Goal: Task Accomplishment & Management: Use online tool/utility

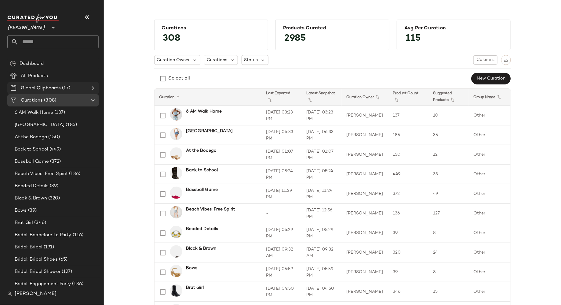
click at [91, 82] on Clipboards "Global Clipboards (17)" at bounding box center [53, 88] width 92 height 12
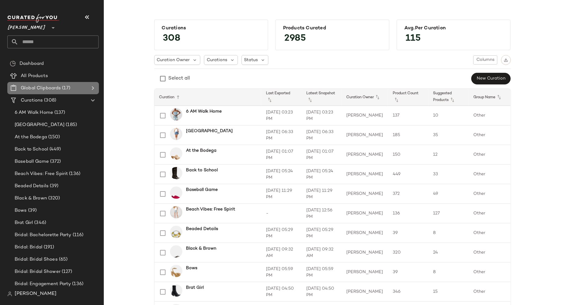
click at [90, 88] on icon at bounding box center [92, 87] width 7 height 7
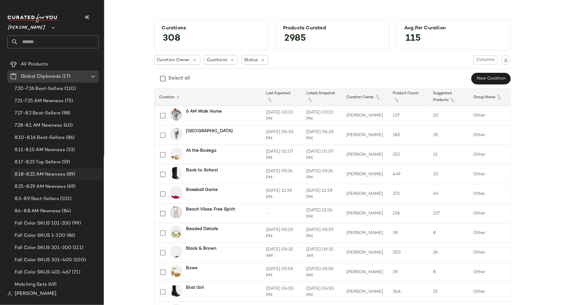
scroll to position [37, 0]
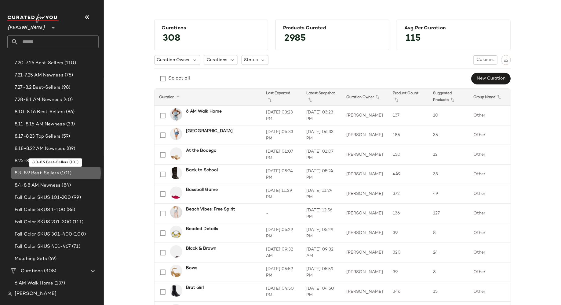
click at [57, 173] on span "8.3-8.9 Best-Sellers" at bounding box center [37, 173] width 44 height 7
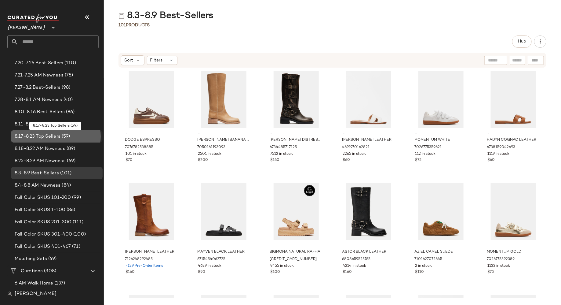
click at [67, 137] on span "(59)" at bounding box center [65, 136] width 10 height 7
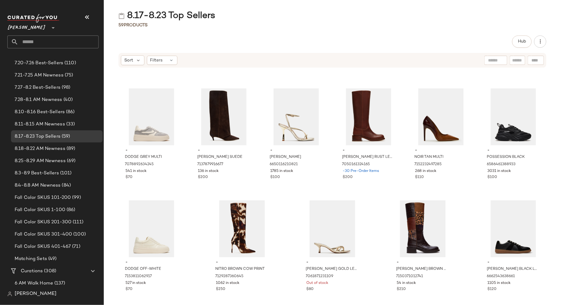
scroll to position [890, 0]
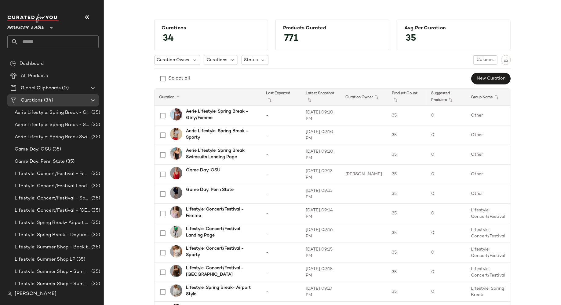
click at [49, 27] on icon at bounding box center [51, 27] width 7 height 7
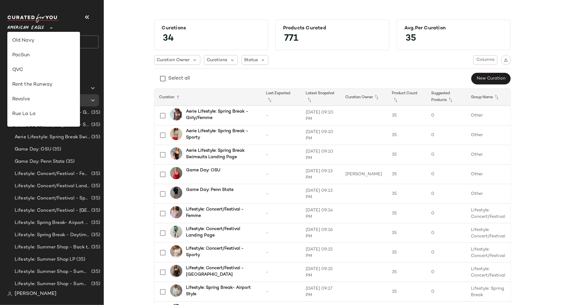
scroll to position [350, 0]
click at [49, 119] on div "Zenni" at bounding box center [43, 116] width 63 height 7
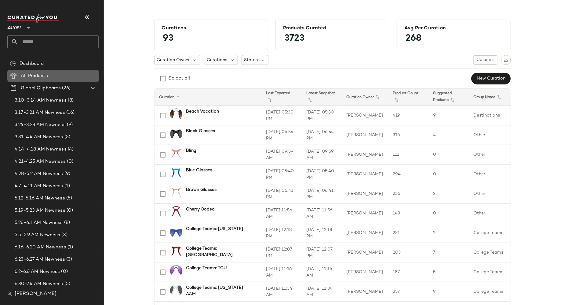
click at [58, 79] on Products "All Products" at bounding box center [53, 76] width 92 height 12
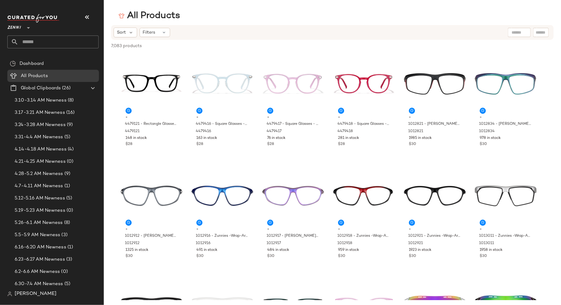
click at [30, 24] on icon at bounding box center [28, 27] width 7 height 7
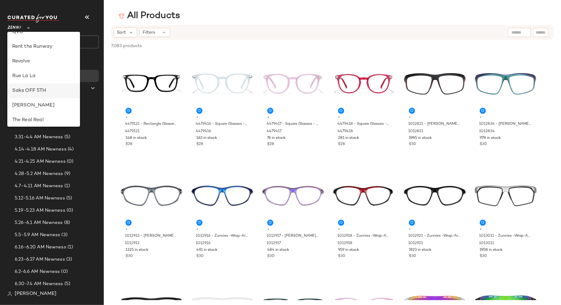
scroll to position [274, 0]
click at [42, 103] on div "Steve Madden" at bounding box center [43, 104] width 63 height 7
type input "**"
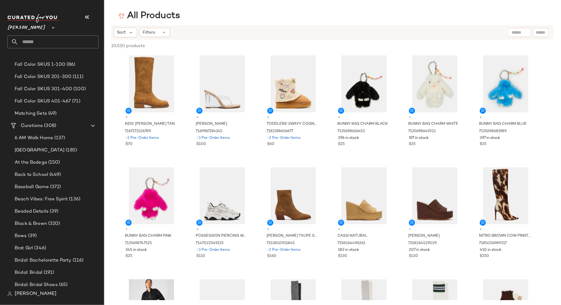
scroll to position [130, 0]
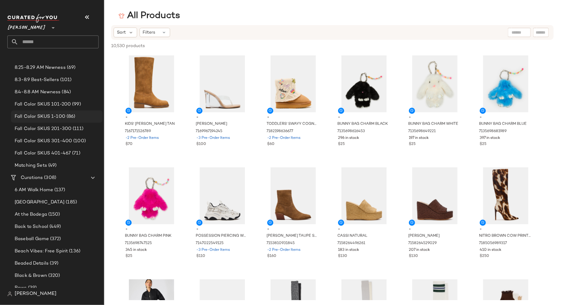
click at [63, 114] on span "Fall Color SKUS 1-100" at bounding box center [40, 116] width 51 height 7
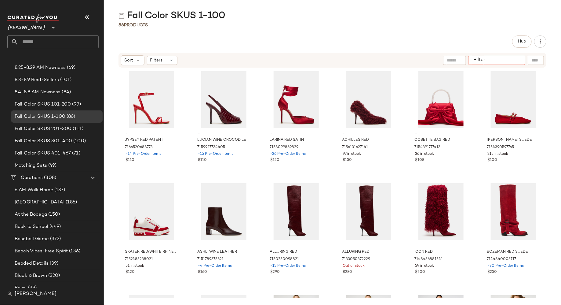
click at [518, 61] on input "Filter" at bounding box center [497, 60] width 52 height 6
type input "********"
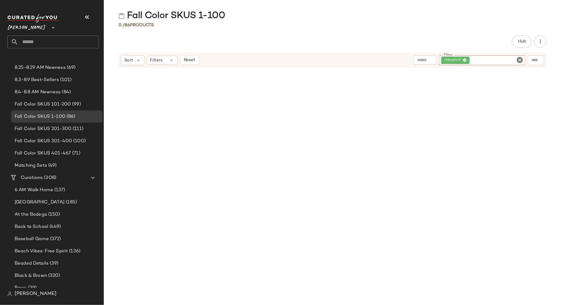
click at [520, 58] on icon "Clear Filter" at bounding box center [519, 59] width 7 height 7
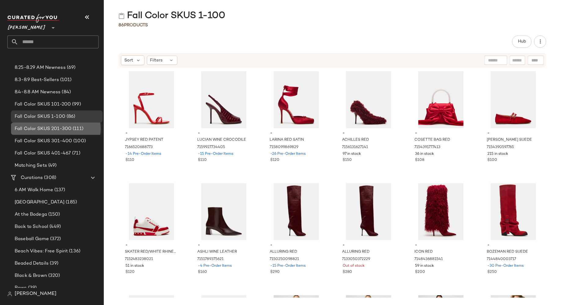
click at [71, 129] on span "(111)" at bounding box center [77, 128] width 12 height 7
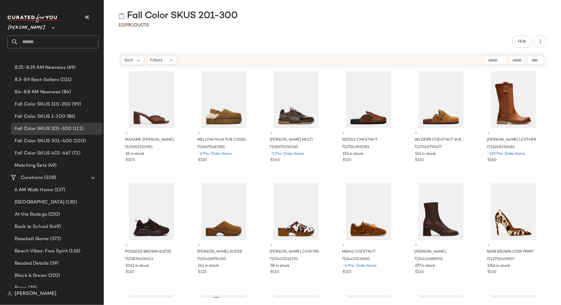
click at [520, 57] on input "text" at bounding box center [517, 60] width 11 height 6
type input "********"
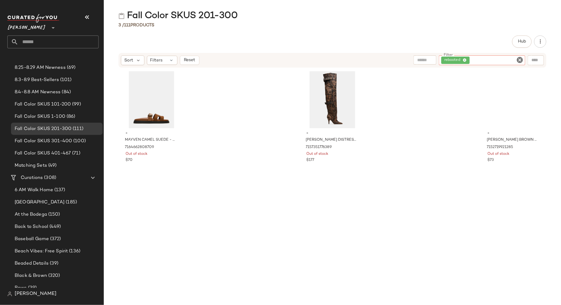
click at [521, 61] on icon "Clear Filter" at bounding box center [519, 59] width 7 height 7
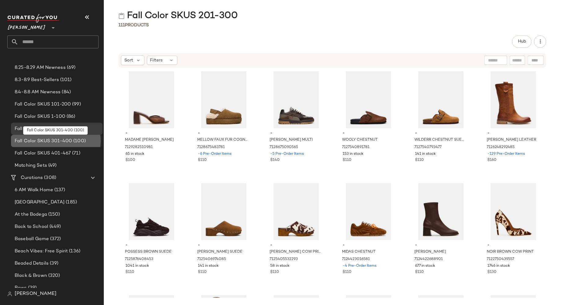
click at [74, 141] on span "(100)" at bounding box center [79, 140] width 14 height 7
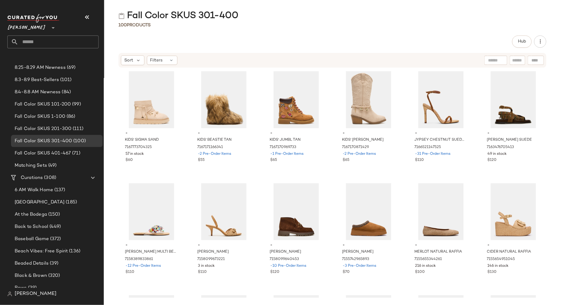
click at [520, 60] on input "text" at bounding box center [517, 60] width 11 height 6
type input "********"
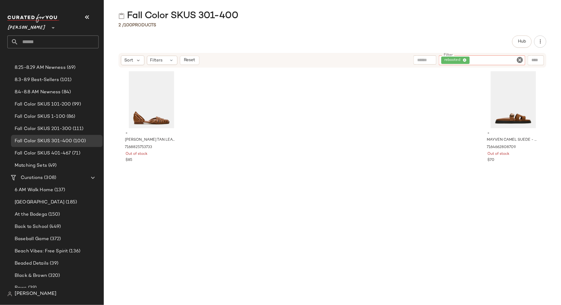
click at [521, 61] on icon "Clear Filter" at bounding box center [519, 59] width 7 height 7
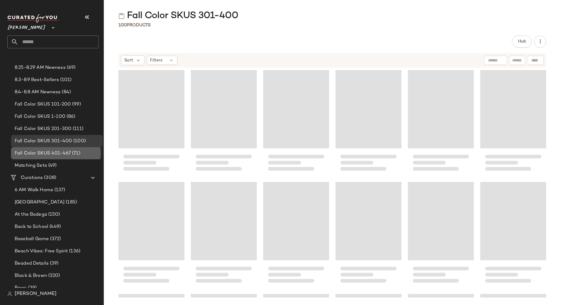
click at [69, 150] on span "Fall Color SKUS 401-467" at bounding box center [43, 153] width 56 height 7
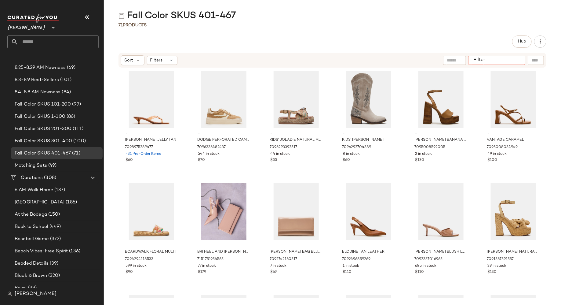
click at [521, 60] on input "Filter" at bounding box center [497, 60] width 52 height 6
type input "********"
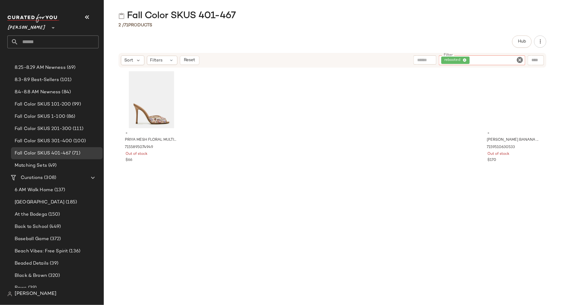
click at [519, 62] on icon "Clear Filter" at bounding box center [519, 59] width 7 height 7
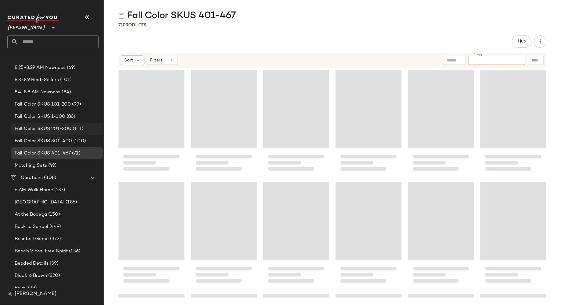
click at [56, 128] on span "Fall Color SKUS 201-300" at bounding box center [43, 128] width 57 height 7
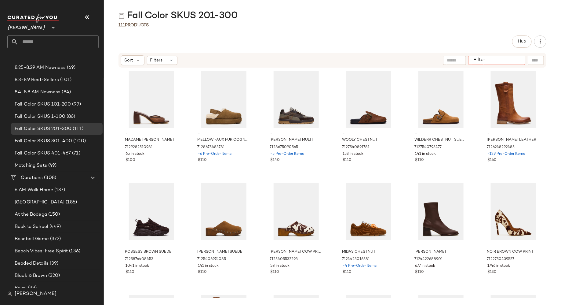
click at [515, 61] on input "Filter" at bounding box center [497, 60] width 52 height 6
type input "********"
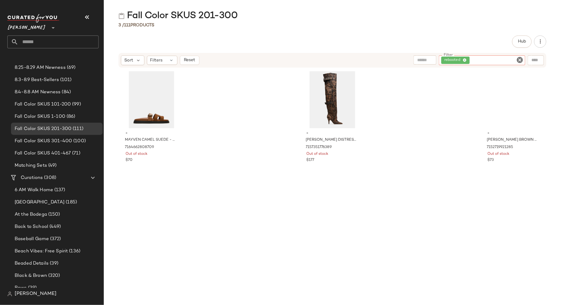
click at [521, 60] on icon "Clear Filter" at bounding box center [519, 59] width 7 height 7
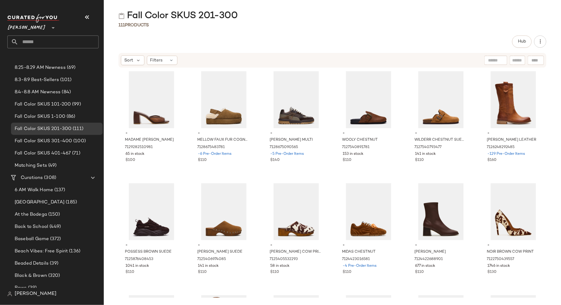
click at [112, 177] on div "- MADAME BROWN 7129282510981 65 in stock $100 - MELLOW FAUX FUR COGNAC SUEDE 71…" at bounding box center [332, 182] width 457 height 229
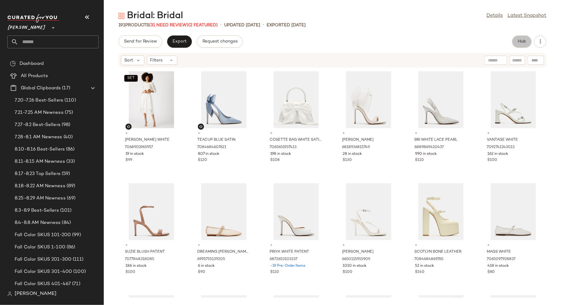
click at [524, 41] on span "Hub" at bounding box center [522, 41] width 9 height 5
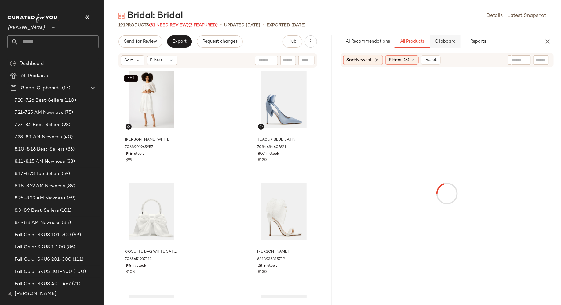
click at [446, 44] on span "Clipboard" at bounding box center [445, 41] width 21 height 5
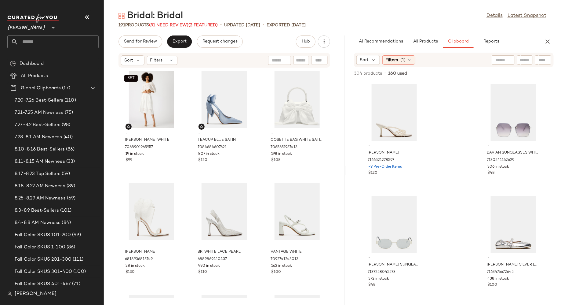
drag, startPoint x: 333, startPoint y: 169, endPoint x: 347, endPoint y: 169, distance: 14.7
click at [347, 169] on div "Bridal: Bridal Details Latest Snapshot 191 Products (31 Need Review) (2 Feature…" at bounding box center [332, 157] width 457 height 295
click at [410, 60] on icon at bounding box center [409, 59] width 5 height 5
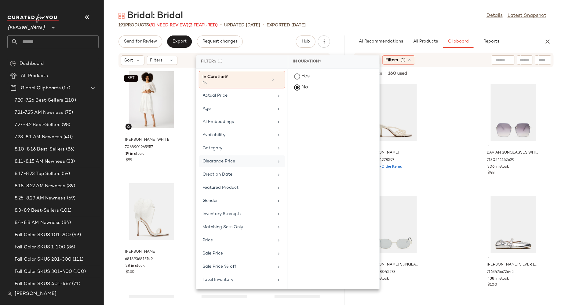
click at [230, 160] on div "Clearance Price" at bounding box center [238, 161] width 71 height 6
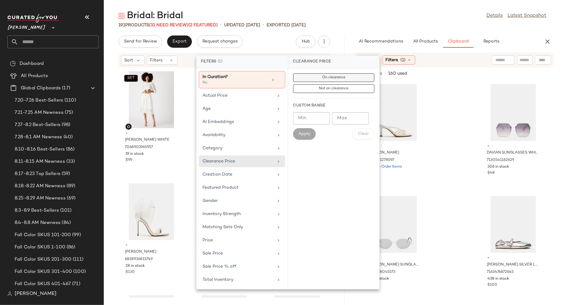
click at [346, 76] on button "On clearance" at bounding box center [333, 77] width 81 height 9
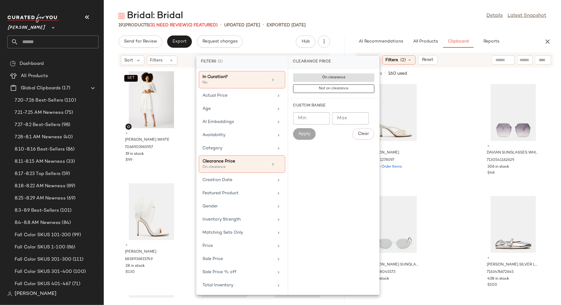
click at [446, 129] on div "- EDNA PEARL WHITE 7166521278597 -9 Pre-Order Items $120 - DAVIAN SUNGLASSES WH…" at bounding box center [454, 193] width 214 height 224
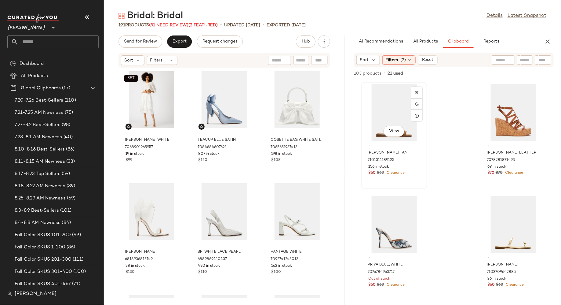
click at [382, 112] on div "View" at bounding box center [395, 112] width 62 height 57
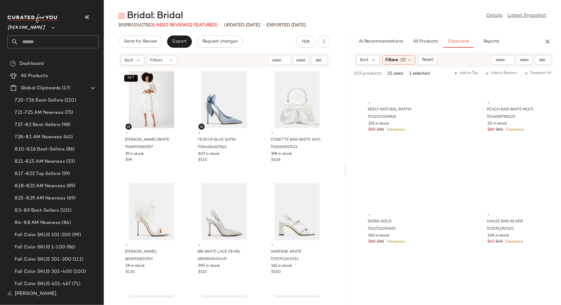
scroll to position [4361, 0]
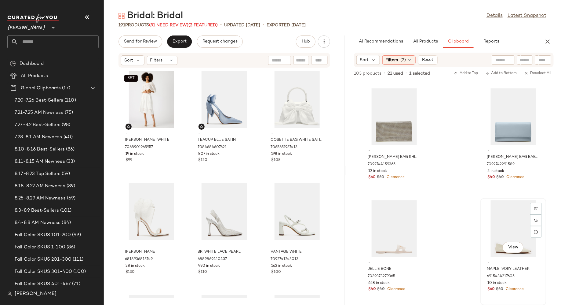
click at [503, 216] on div "View" at bounding box center [514, 228] width 62 height 57
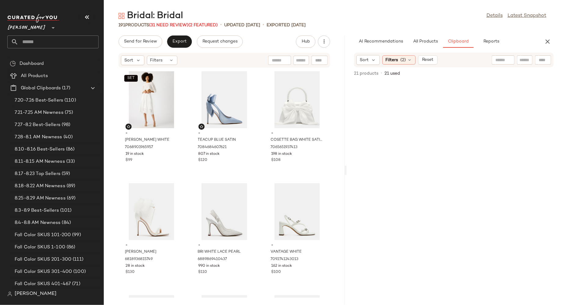
scroll to position [0, 0]
click at [409, 60] on icon at bounding box center [410, 59] width 5 height 5
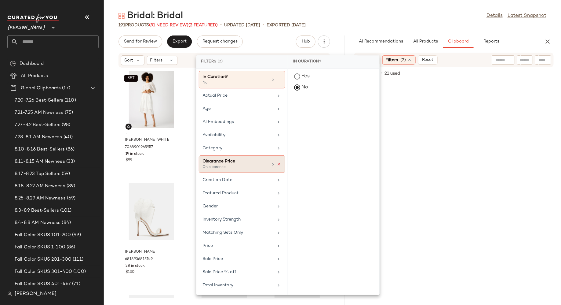
click at [279, 162] on icon at bounding box center [279, 164] width 4 height 4
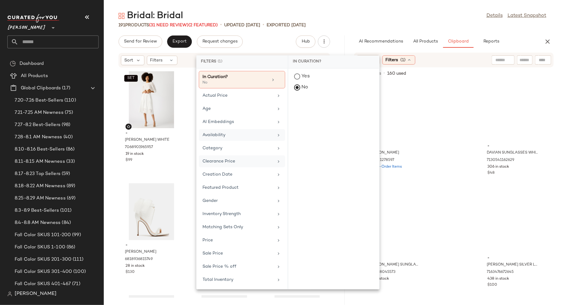
click at [262, 132] on div "Availability" at bounding box center [238, 135] width 71 height 6
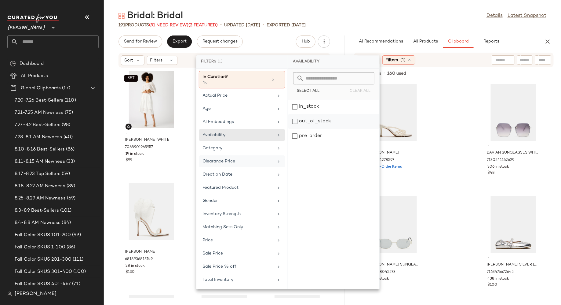
click at [293, 121] on div "out_of_stock" at bounding box center [333, 121] width 91 height 15
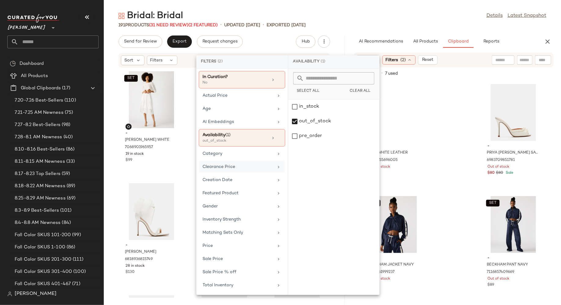
click at [452, 130] on div "- ZANI WHITE LEATHER 7088655696005 Out of stock $80 - PRIYA PEARL WHITE SATIN 6…" at bounding box center [454, 193] width 214 height 224
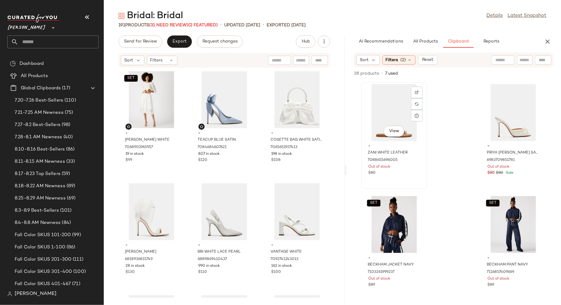
click at [398, 112] on div "View" at bounding box center [395, 112] width 62 height 57
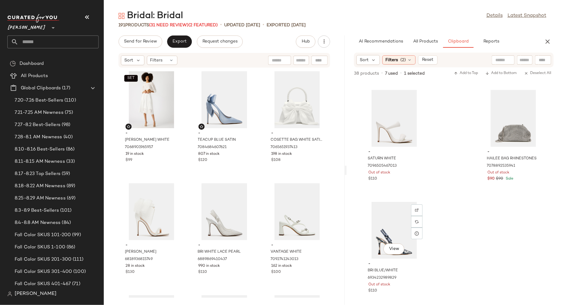
scroll to position [1566, 0]
click at [400, 223] on div "View" at bounding box center [395, 228] width 62 height 57
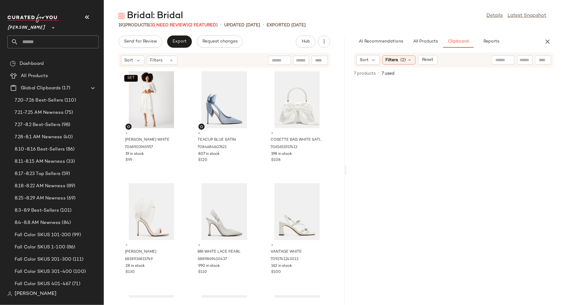
scroll to position [0, 0]
click at [411, 58] on icon at bounding box center [410, 59] width 5 height 5
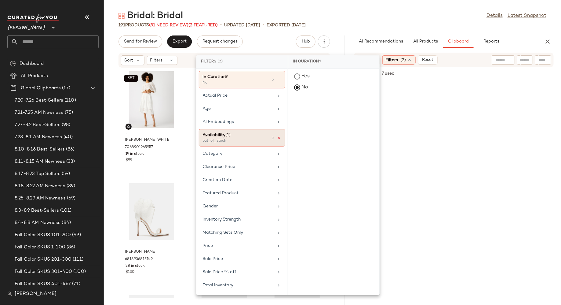
click at [280, 137] on icon at bounding box center [279, 138] width 4 height 4
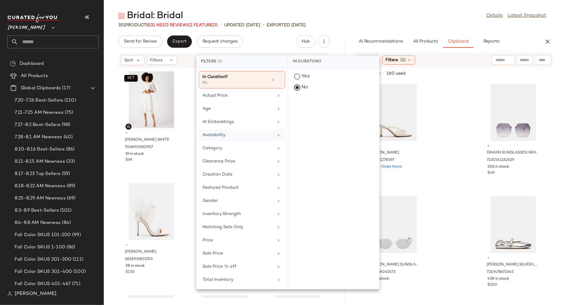
click at [453, 101] on div "- EDNA PEARL WHITE 7166521278597 -9 Pre-Order Items $120 - DAVIAN SUNGLASSES WH…" at bounding box center [454, 193] width 214 height 224
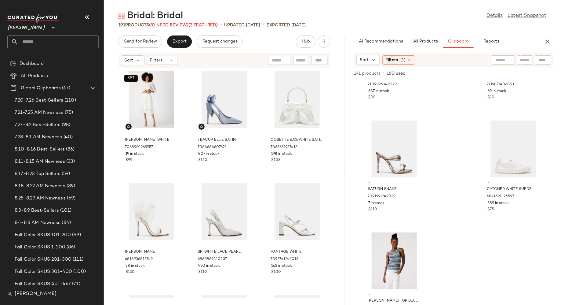
scroll to position [1566, 0]
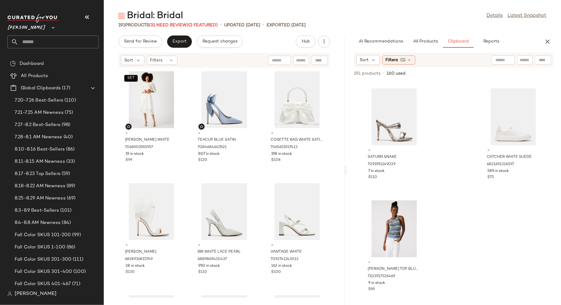
click at [61, 40] on input "text" at bounding box center [58, 41] width 80 height 13
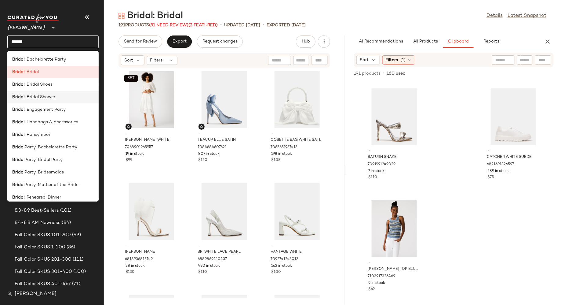
type input "******"
click at [49, 97] on span ": Bridal Shower" at bounding box center [39, 97] width 31 height 6
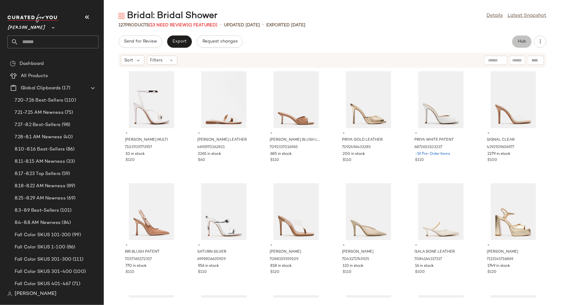
click at [517, 39] on button "Hub" at bounding box center [522, 41] width 20 height 12
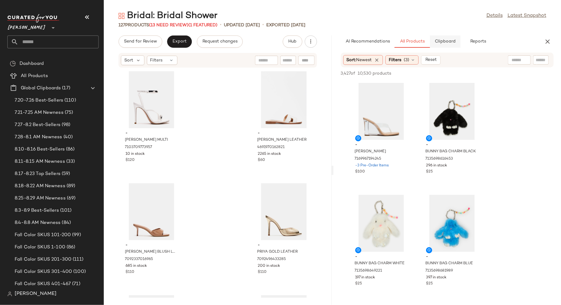
click at [448, 42] on span "Clipboard" at bounding box center [445, 41] width 21 height 5
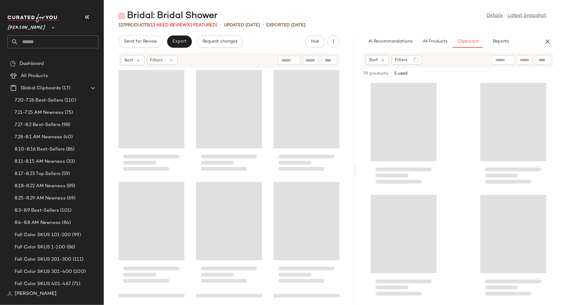
drag, startPoint x: 332, startPoint y: 169, endPoint x: 356, endPoint y: 169, distance: 23.8
click at [357, 169] on div "Bridal: Bridal Shower Details Latest Snapshot 127 Products (13 Need Review) (1 …" at bounding box center [332, 157] width 457 height 295
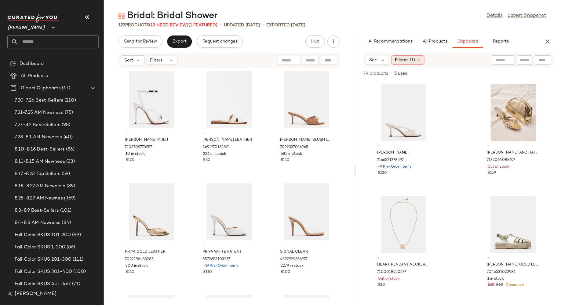
click at [422, 60] on div "Filters (1)" at bounding box center [408, 59] width 33 height 9
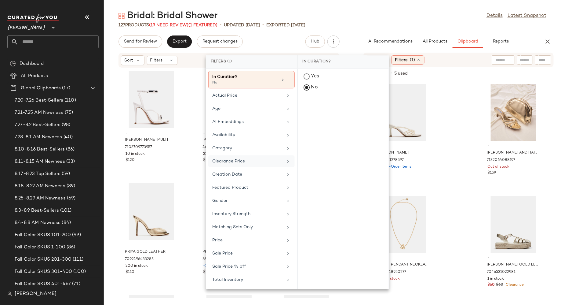
click at [269, 156] on div "Clearance Price" at bounding box center [251, 161] width 86 height 12
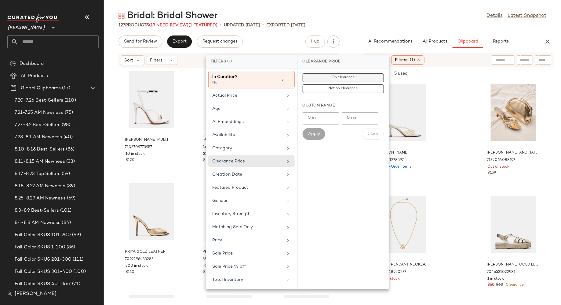
click at [326, 77] on button "On clearance" at bounding box center [343, 77] width 81 height 9
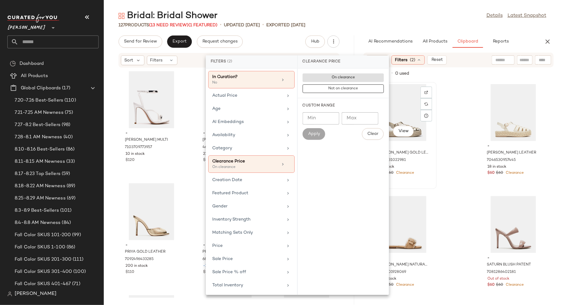
click at [410, 115] on div "View" at bounding box center [404, 112] width 62 height 57
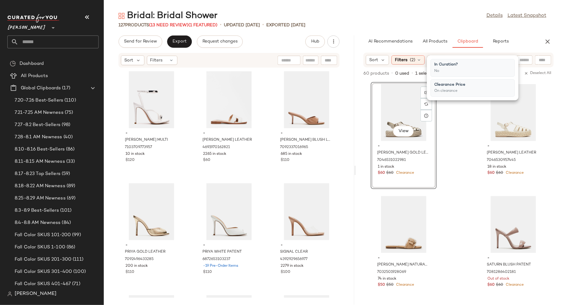
click at [447, 207] on div "View - MARLIN GOLD LEATHER 7046531022981 1 in stock $60 $60 Clearance - MARLIN …" at bounding box center [458, 193] width 205 height 224
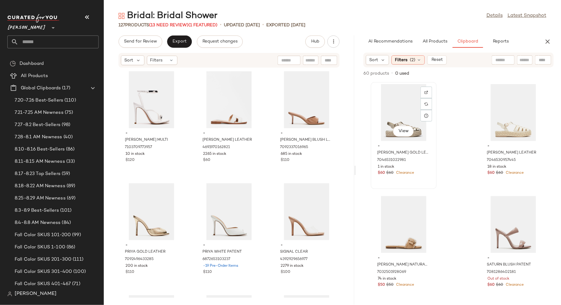
click at [396, 108] on div "View" at bounding box center [404, 112] width 62 height 57
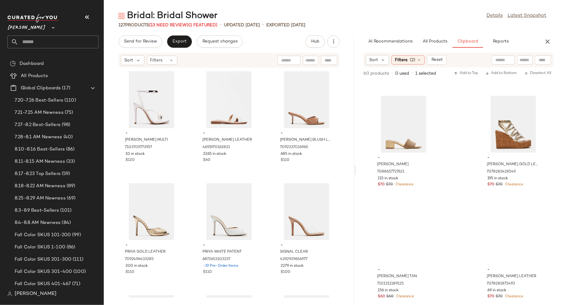
scroll to position [3131, 0]
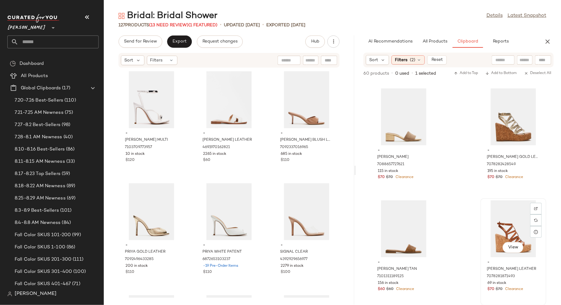
click at [500, 225] on div "View" at bounding box center [514, 228] width 62 height 57
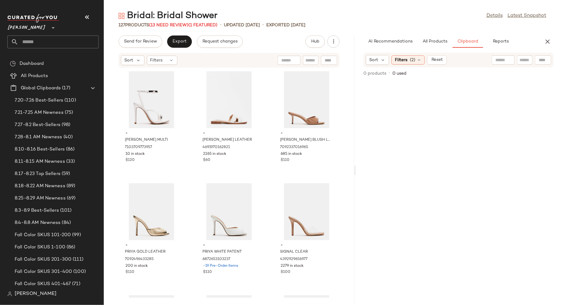
scroll to position [0, 0]
click at [420, 60] on icon at bounding box center [419, 59] width 5 height 5
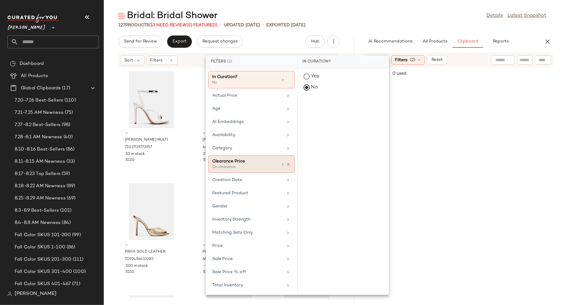
click at [290, 162] on icon at bounding box center [289, 164] width 4 height 4
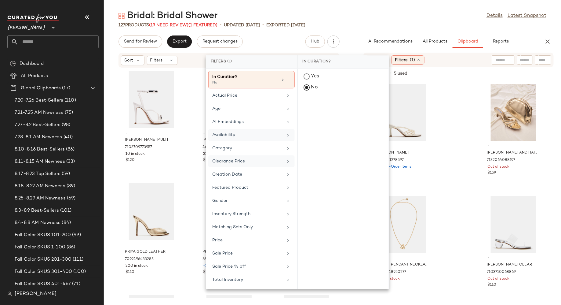
click at [272, 135] on div "Availability" at bounding box center [247, 135] width 71 height 6
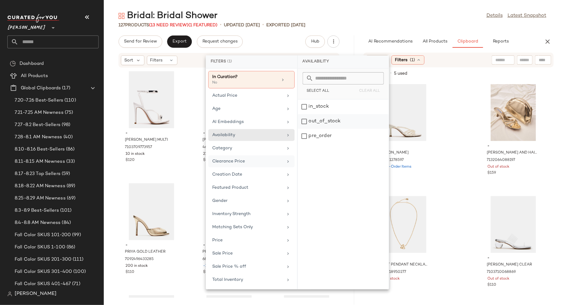
click at [306, 119] on div "out_of_stock" at bounding box center [343, 121] width 91 height 15
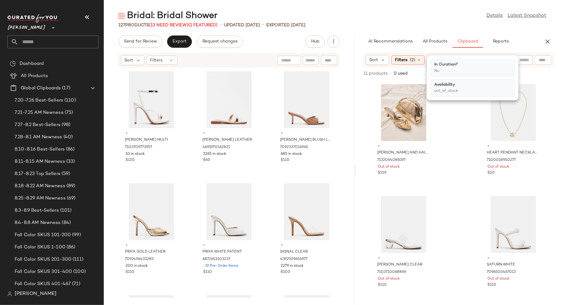
click at [446, 136] on div "- CARY HEEL AND HAILEE BAG GOLD BUNDLE 7132064088197 Out of stock $159 - HEART …" at bounding box center [458, 193] width 205 height 224
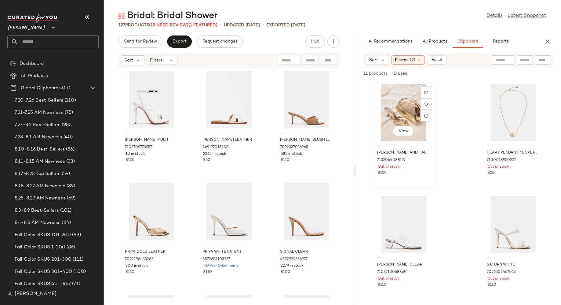
click at [404, 112] on div "View" at bounding box center [404, 112] width 62 height 57
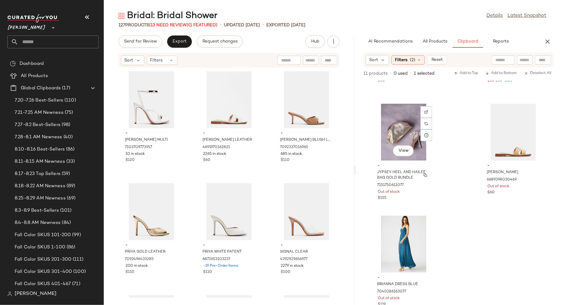
scroll to position [448, 0]
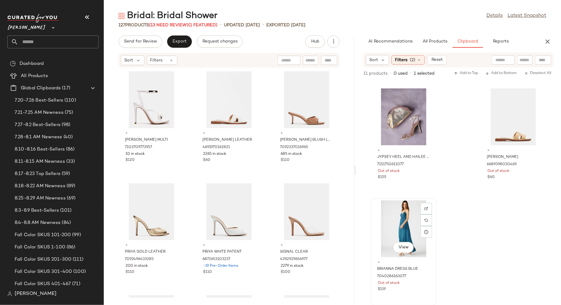
click at [396, 220] on div "View" at bounding box center [404, 228] width 62 height 57
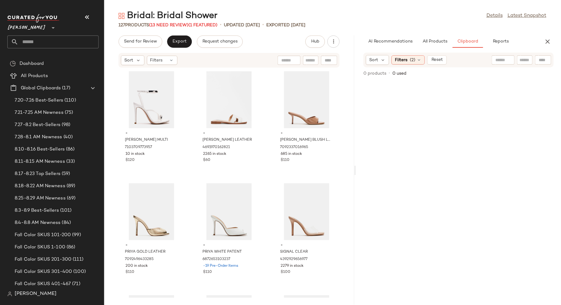
scroll to position [0, 0]
click at [419, 59] on icon at bounding box center [419, 59] width 5 height 5
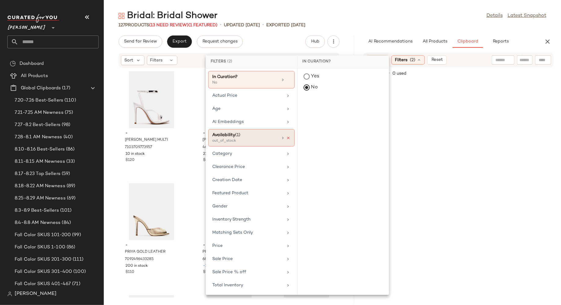
click at [290, 137] on icon at bounding box center [289, 138] width 4 height 4
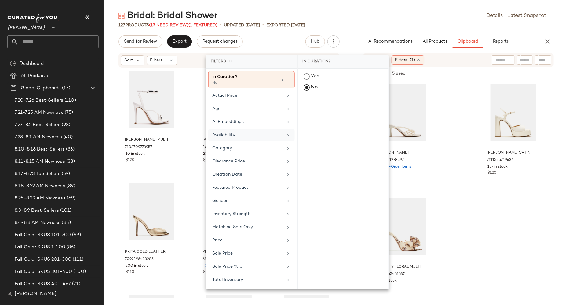
click at [452, 212] on div "- EDNA PEARL WHITE 7166521278597 -9 Pre-Order Items $120 - LIANDRA IVORY SATIN …" at bounding box center [458, 193] width 205 height 224
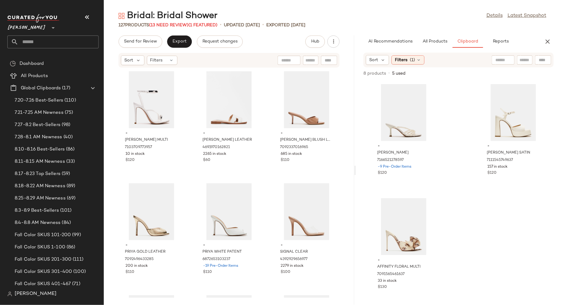
click at [313, 60] on input "text" at bounding box center [311, 60] width 11 height 6
type input "******"
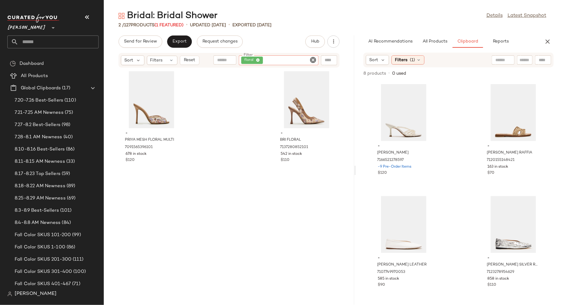
click at [313, 59] on icon "Clear Filter" at bounding box center [312, 59] width 7 height 7
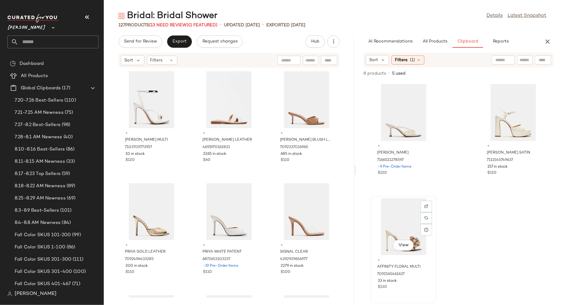
click at [397, 229] on div "View" at bounding box center [404, 226] width 62 height 57
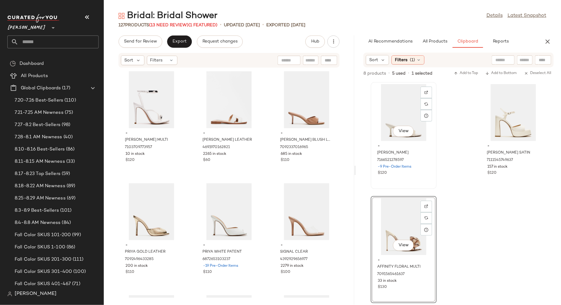
click at [398, 105] on div "View" at bounding box center [404, 112] width 62 height 57
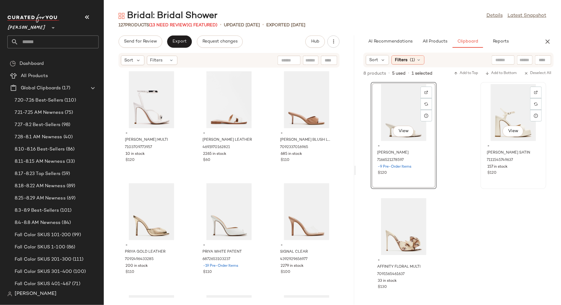
click at [502, 116] on div "View" at bounding box center [514, 112] width 62 height 57
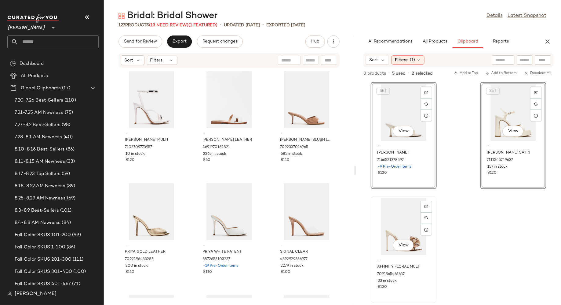
click at [393, 225] on div "View" at bounding box center [404, 226] width 62 height 57
click at [506, 73] on span "Add to Bottom" at bounding box center [501, 73] width 31 height 4
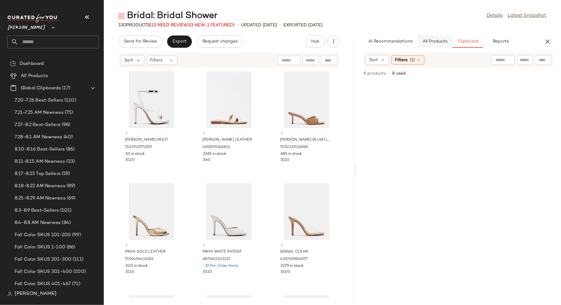
click at [434, 44] on span "All Products" at bounding box center [435, 41] width 25 height 5
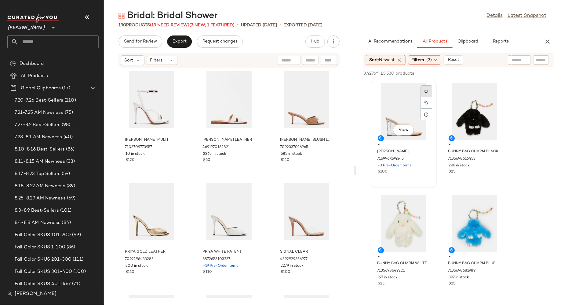
click at [430, 91] on div at bounding box center [427, 91] width 12 height 12
click at [314, 63] on div at bounding box center [290, 60] width 57 height 9
type input "*****"
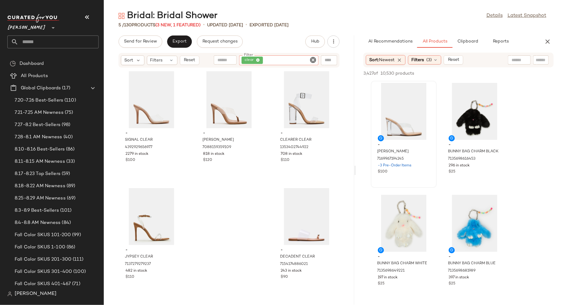
click at [312, 60] on icon "Clear Filter" at bounding box center [312, 59] width 7 height 7
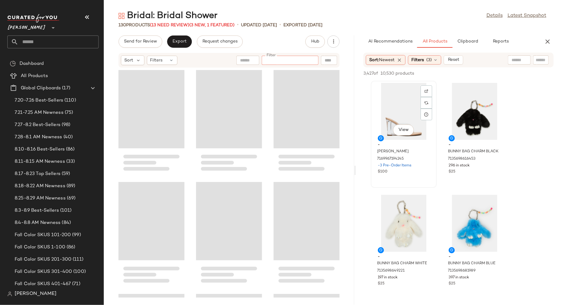
click at [394, 116] on div "View" at bounding box center [404, 111] width 62 height 57
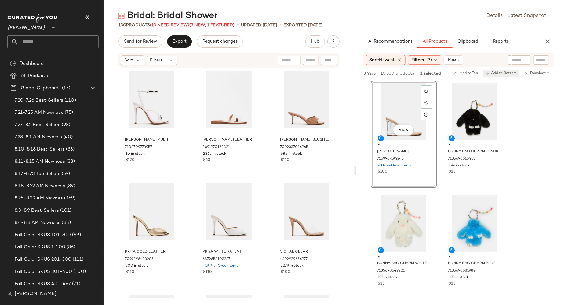
click at [509, 73] on span "Add to Bottom" at bounding box center [501, 73] width 31 height 4
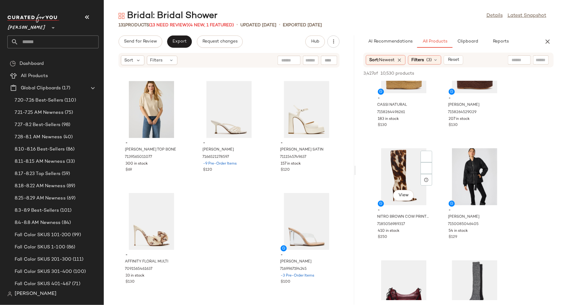
scroll to position [365, 0]
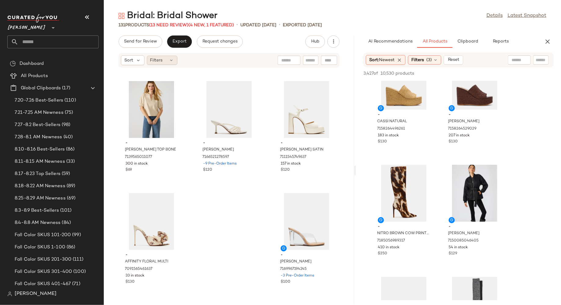
click at [171, 61] on icon at bounding box center [171, 60] width 5 height 5
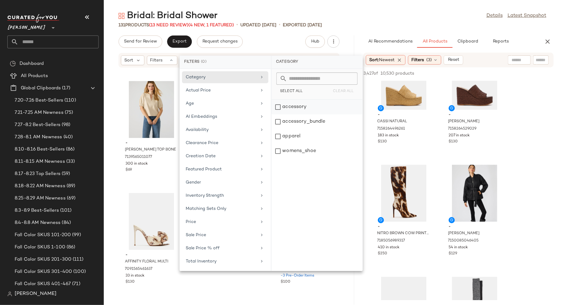
click at [279, 106] on div "accessory" at bounding box center [317, 107] width 91 height 15
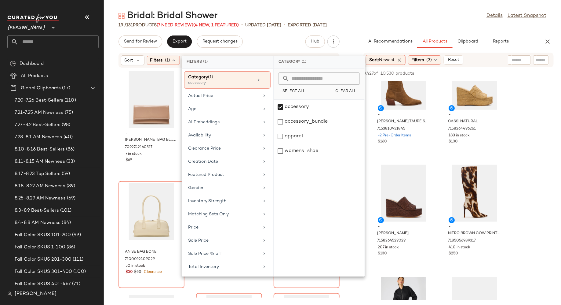
click at [344, 284] on div "- JULIANA BAG BLUSH PATENT 7092742160517 7 in stock $69 - COSETTE BAG WHITE SAT…" at bounding box center [229, 182] width 251 height 229
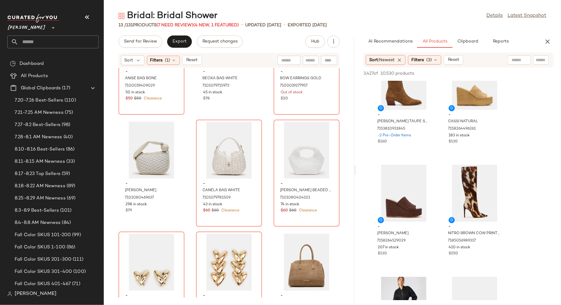
scroll to position [0, 0]
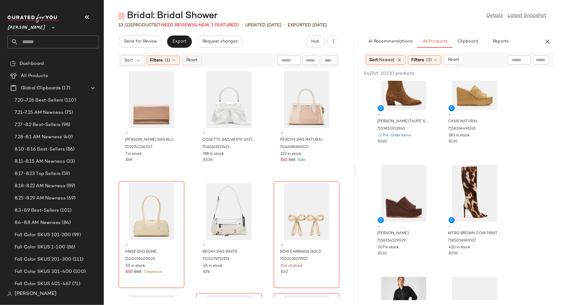
click at [194, 61] on span "Reset" at bounding box center [192, 60] width 12 height 5
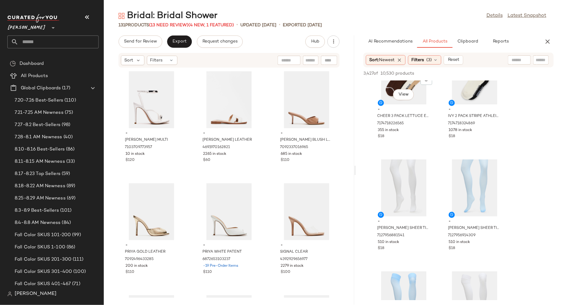
scroll to position [819, 0]
click at [425, 168] on img at bounding box center [427, 167] width 4 height 4
click at [401, 179] on div "View" at bounding box center [404, 187] width 62 height 57
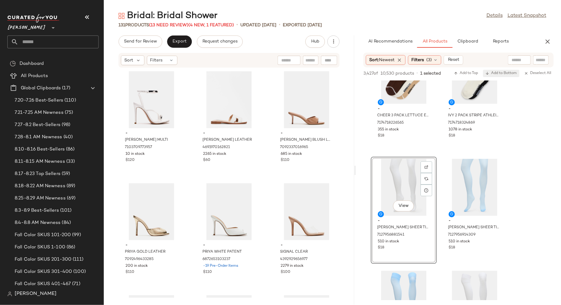
click at [500, 71] on button "Add to Bottom" at bounding box center [501, 73] width 36 height 7
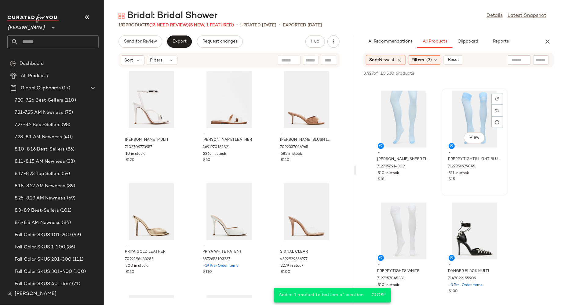
scroll to position [905, 0]
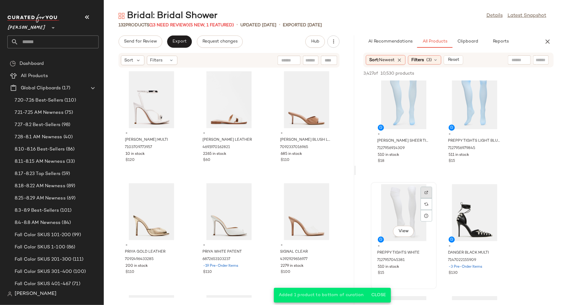
click at [428, 190] on img at bounding box center [427, 192] width 4 height 4
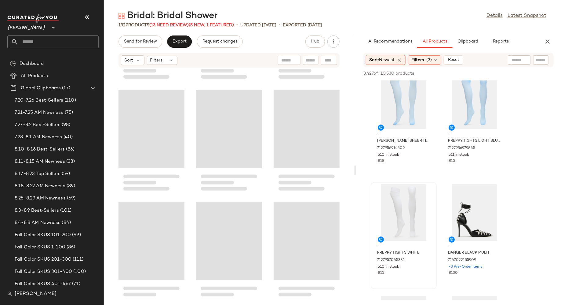
scroll to position [4691, 0]
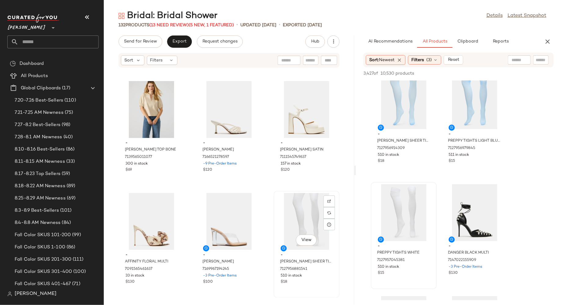
click at [295, 225] on div "View" at bounding box center [307, 221] width 62 height 57
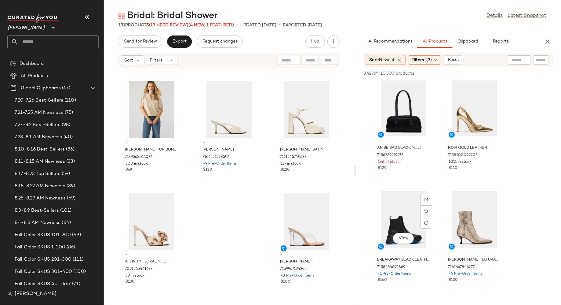
scroll to position [2020, 0]
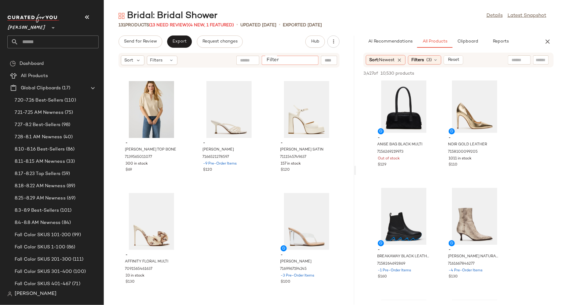
click at [311, 59] on input "Filter" at bounding box center [290, 60] width 52 height 6
type input "****"
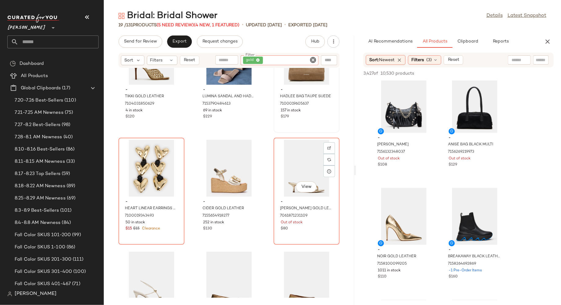
scroll to position [524, 0]
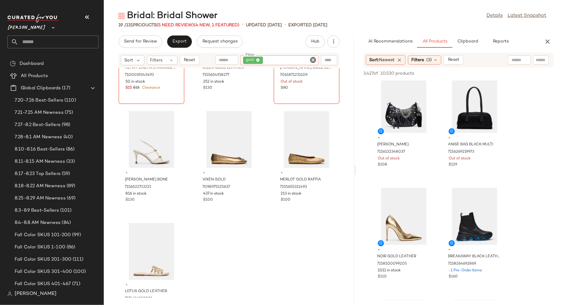
click at [311, 58] on icon "Clear Filter" at bounding box center [312, 59] width 7 height 7
click at [308, 59] on input "Filter" at bounding box center [290, 60] width 52 height 6
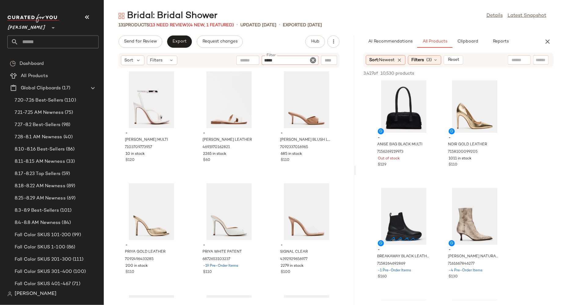
type input "******"
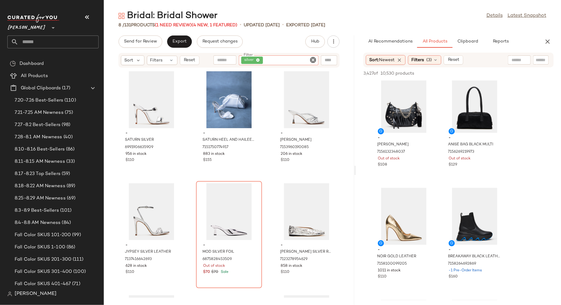
click at [313, 60] on icon "Clear Filter" at bounding box center [312, 59] width 7 height 7
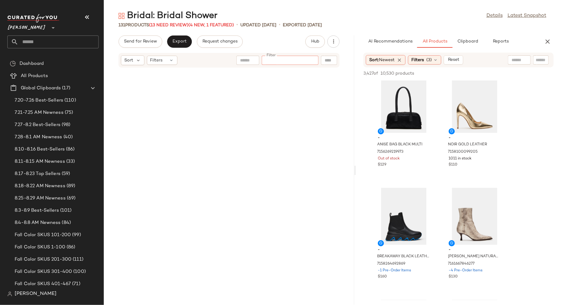
scroll to position [4691, 0]
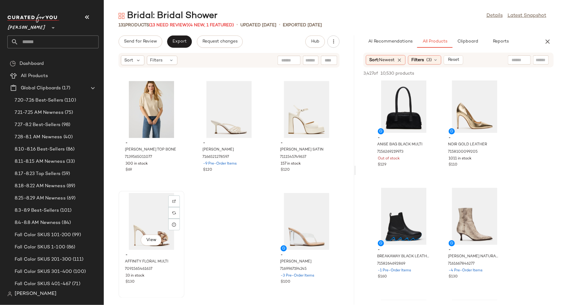
click at [151, 230] on div "View" at bounding box center [152, 221] width 62 height 57
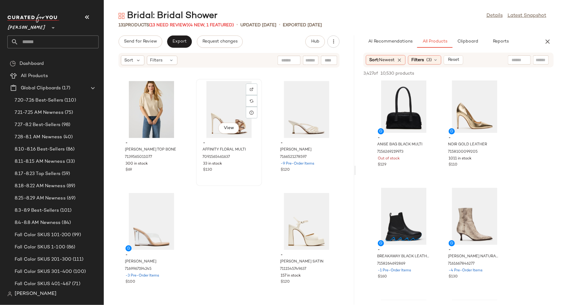
click at [210, 127] on div "View" at bounding box center [229, 109] width 62 height 57
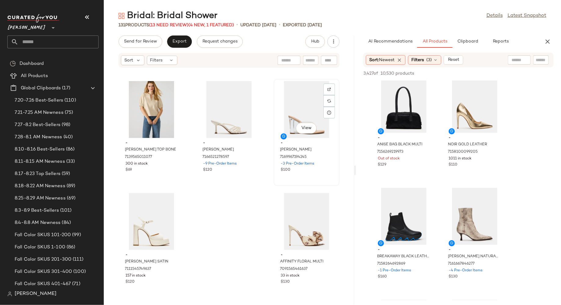
click at [287, 122] on div "View" at bounding box center [307, 109] width 62 height 57
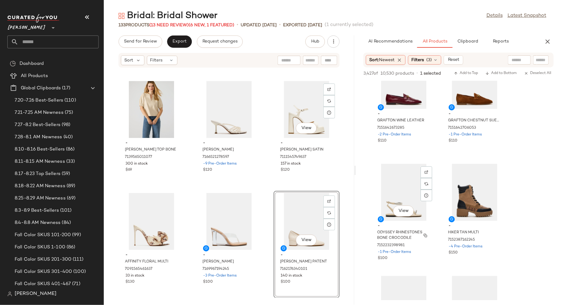
scroll to position [2494, 0]
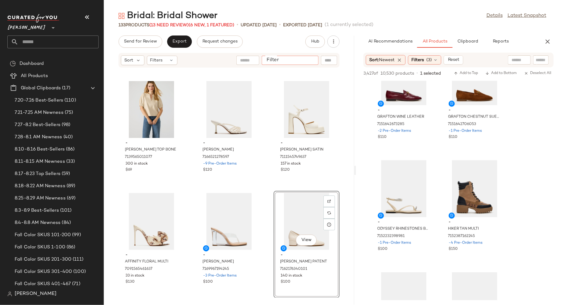
click at [310, 59] on input "Filter" at bounding box center [290, 60] width 52 height 6
type input "******"
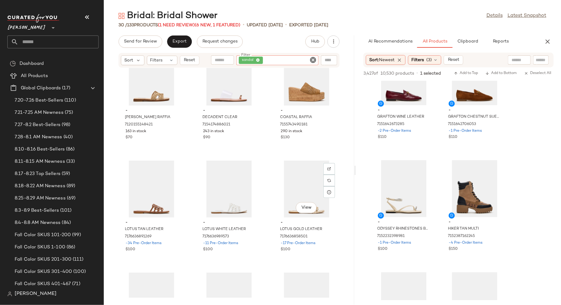
scroll to position [890, 0]
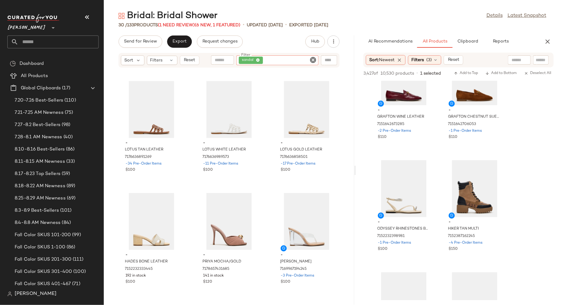
click at [314, 57] on icon "Clear Filter" at bounding box center [312, 59] width 7 height 7
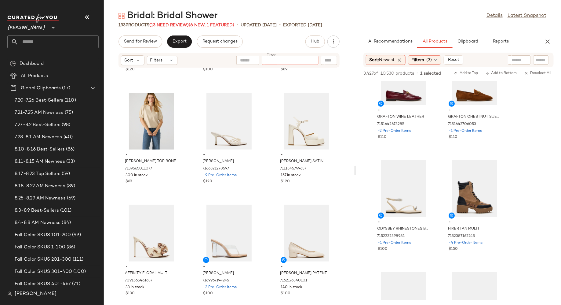
scroll to position [4644, 0]
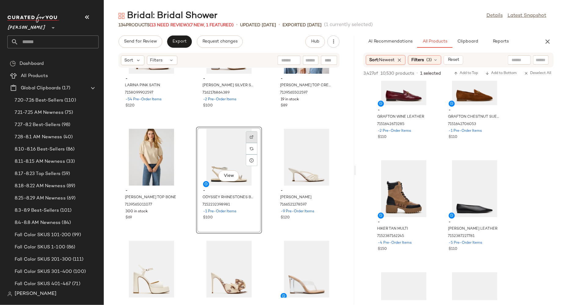
click at [250, 137] on img at bounding box center [252, 137] width 4 height 4
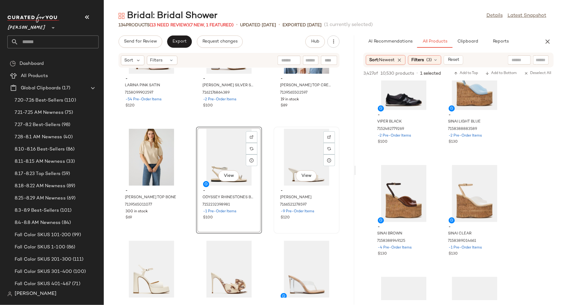
scroll to position [4645, 0]
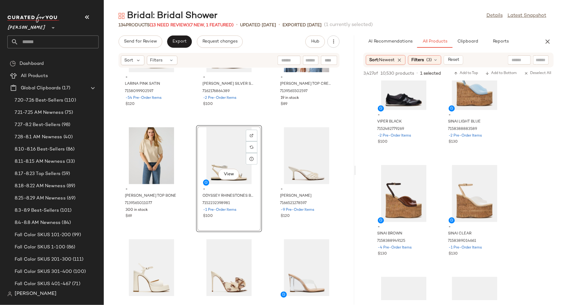
click at [312, 58] on input "text" at bounding box center [311, 60] width 11 height 6
type input "*****"
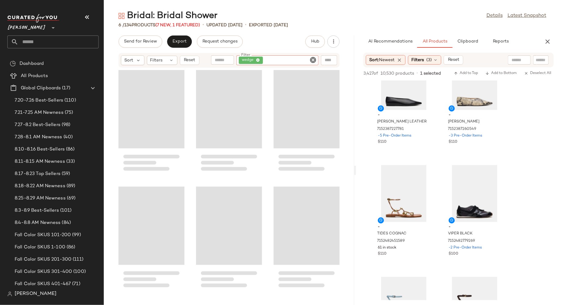
scroll to position [2937, 0]
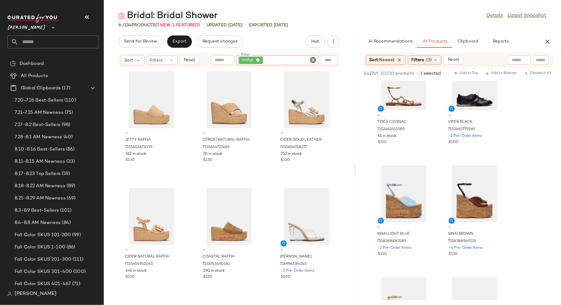
click at [314, 61] on icon "Clear Filter" at bounding box center [312, 59] width 7 height 7
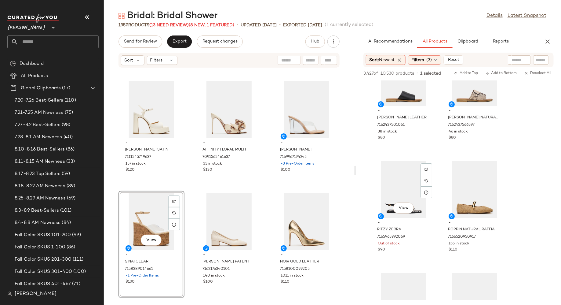
scroll to position [3222, 0]
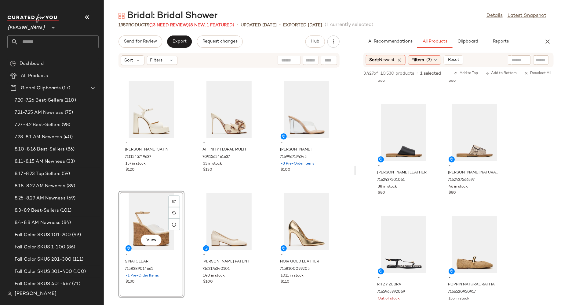
click at [312, 61] on input "text" at bounding box center [311, 60] width 11 height 6
type input "**********"
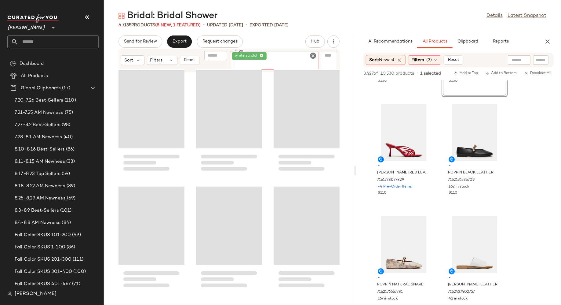
scroll to position [3445, 0]
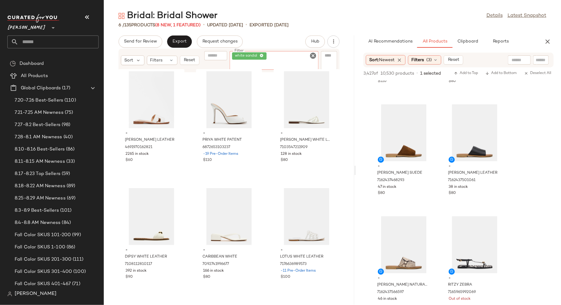
click at [314, 55] on icon "Clear Filter" at bounding box center [312, 55] width 7 height 7
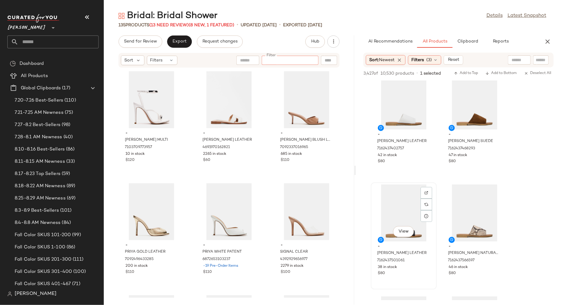
scroll to position [3137, 0]
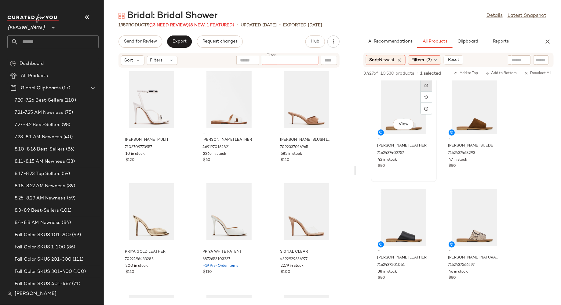
click at [427, 85] on img at bounding box center [427, 85] width 4 height 4
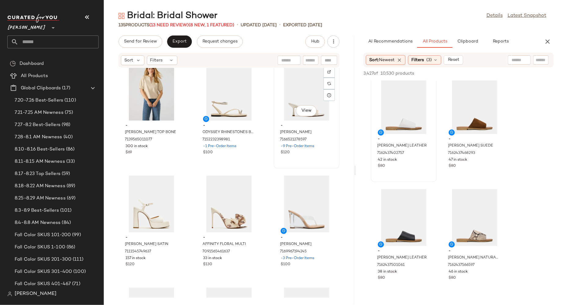
scroll to position [4661, 0]
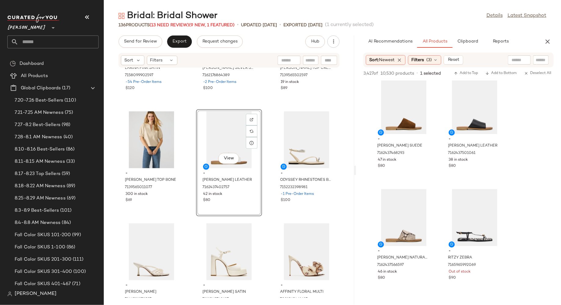
drag, startPoint x: 383, startPoint y: 115, endPoint x: 260, endPoint y: 1, distance: 168.0
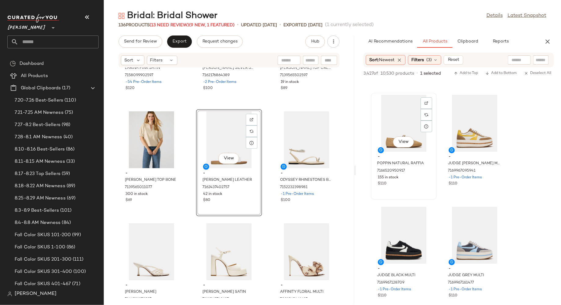
scroll to position [3369, 0]
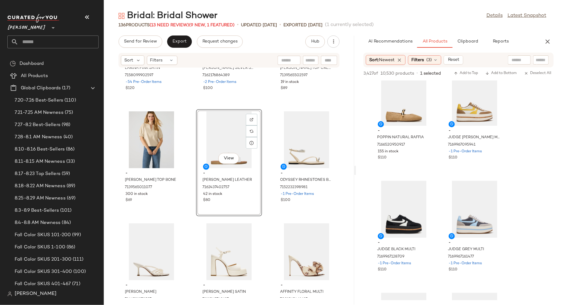
click at [316, 58] on input "text" at bounding box center [311, 60] width 11 height 6
type input "******"
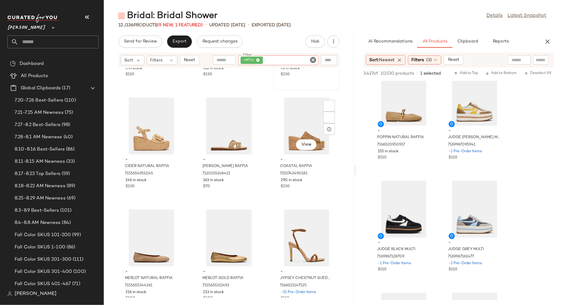
scroll to position [219, 0]
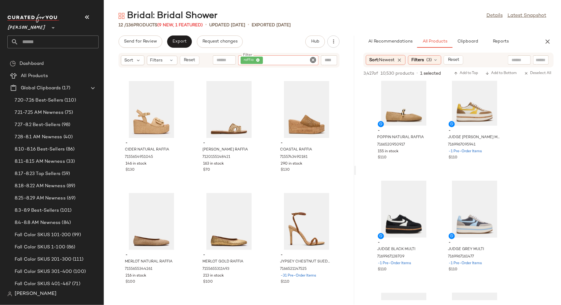
click at [314, 58] on icon "Clear Filter" at bounding box center [312, 59] width 7 height 7
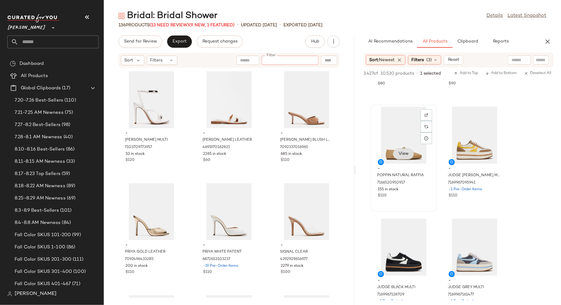
scroll to position [3331, 0]
click at [426, 113] on img at bounding box center [427, 115] width 4 height 4
click at [311, 62] on input "Filter" at bounding box center [290, 60] width 52 height 6
type input "********"
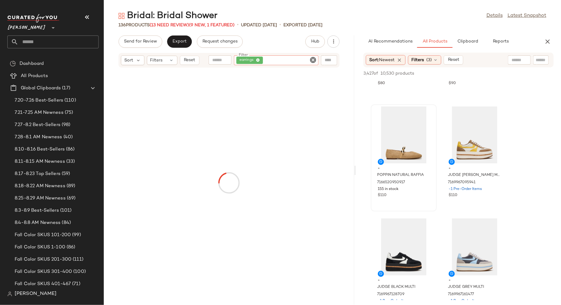
scroll to position [3666, 0]
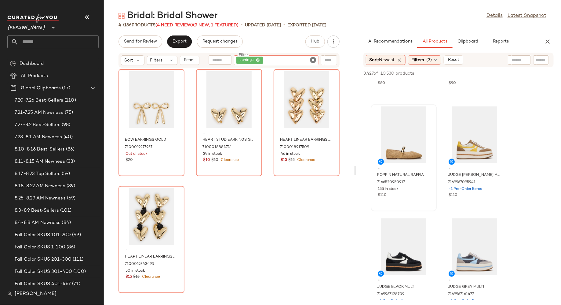
click at [313, 60] on icon "Clear Filter" at bounding box center [312, 59] width 7 height 7
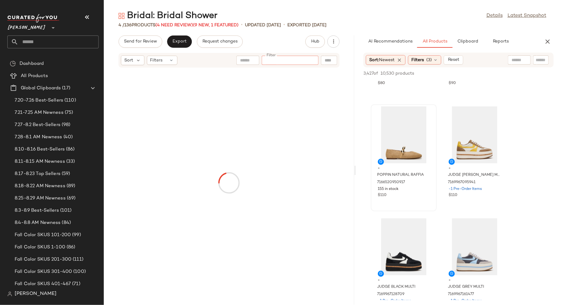
scroll to position [3331, 0]
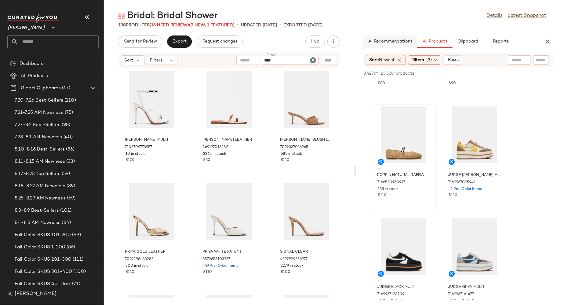
type input "*****"
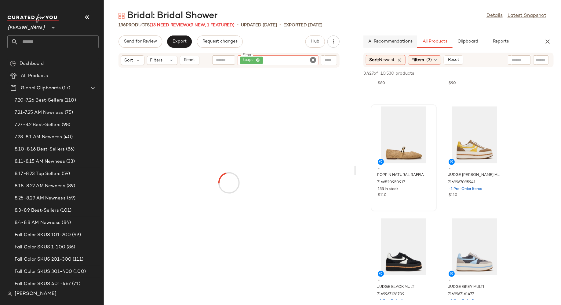
scroll to position [3666, 0]
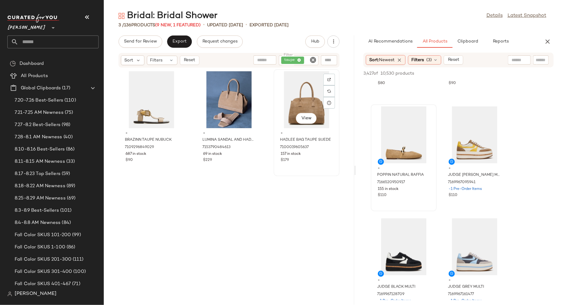
click at [310, 157] on div "$179" at bounding box center [307, 159] width 52 height 5
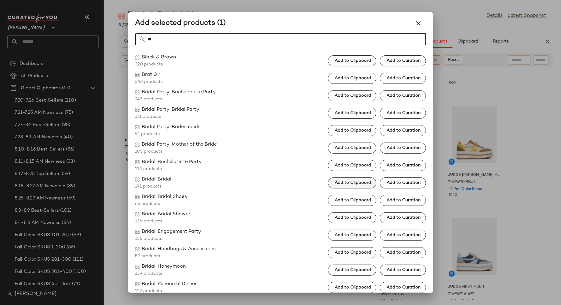
type input "**"
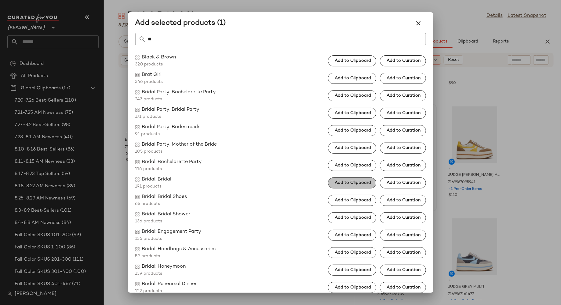
click at [356, 181] on span "Add to Clipboard" at bounding box center [353, 182] width 37 height 5
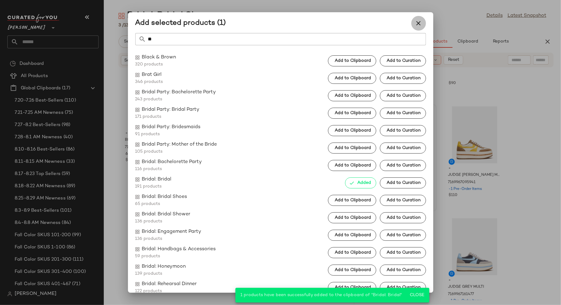
click at [419, 24] on icon "button" at bounding box center [418, 23] width 7 height 7
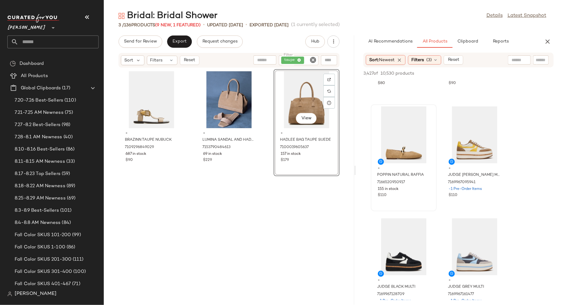
click at [313, 61] on icon "Clear Filter" at bounding box center [312, 59] width 7 height 7
click at [306, 61] on input "Filter" at bounding box center [290, 60] width 52 height 6
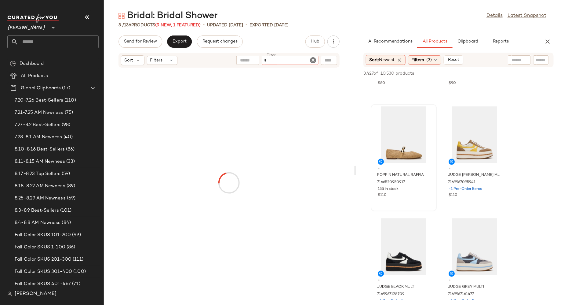
scroll to position [3331, 0]
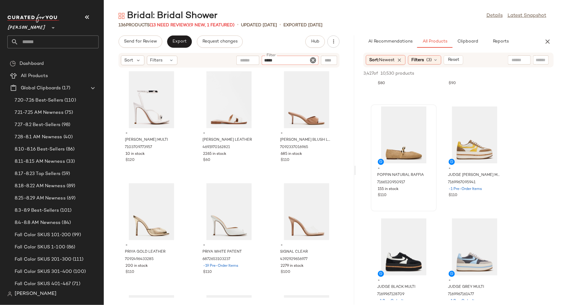
type input "******"
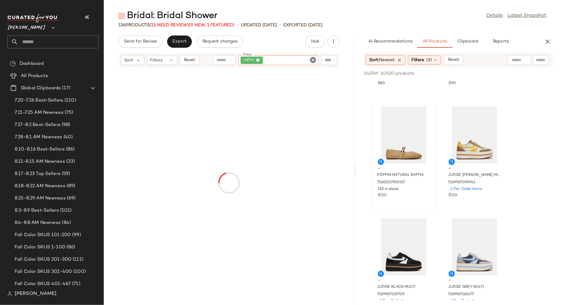
scroll to position [3666, 0]
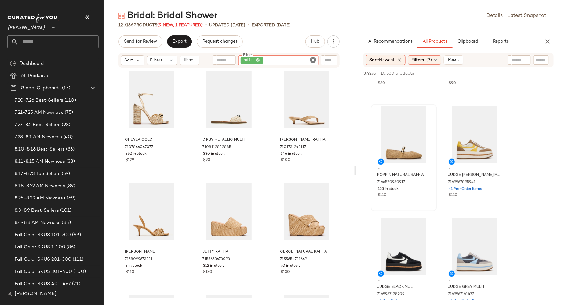
click at [313, 59] on icon "Clear Filter" at bounding box center [312, 59] width 7 height 7
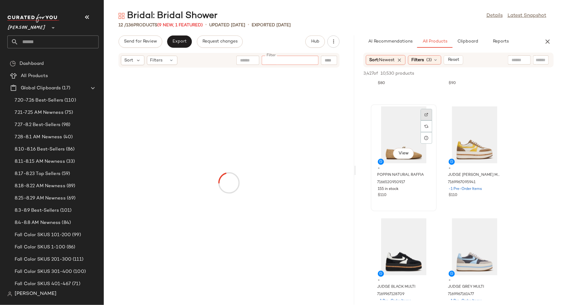
scroll to position [3331, 0]
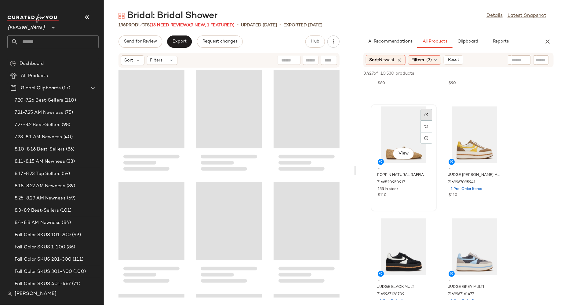
click at [428, 116] on img at bounding box center [427, 115] width 4 height 4
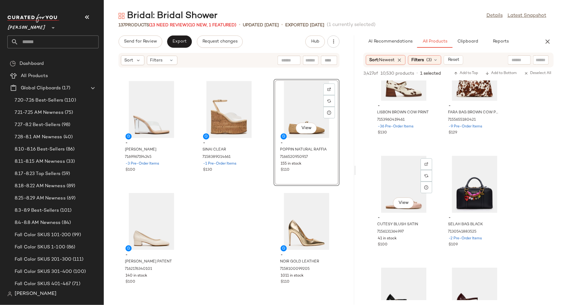
scroll to position [3983, 0]
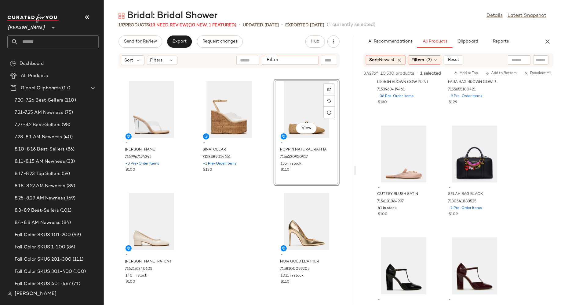
click at [313, 63] on input "Filter" at bounding box center [290, 60] width 52 height 6
type input "*****"
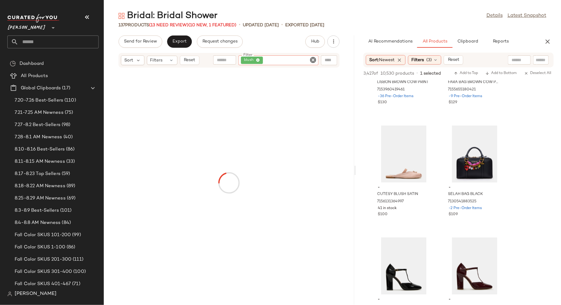
scroll to position [4318, 0]
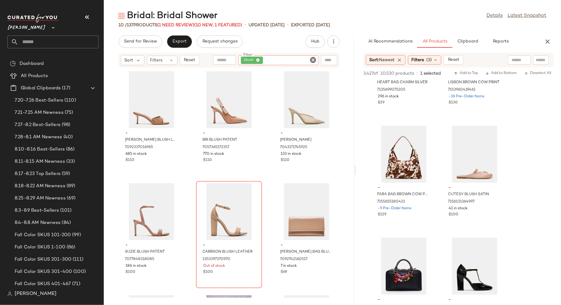
click at [313, 60] on icon "Clear Filter" at bounding box center [312, 59] width 7 height 7
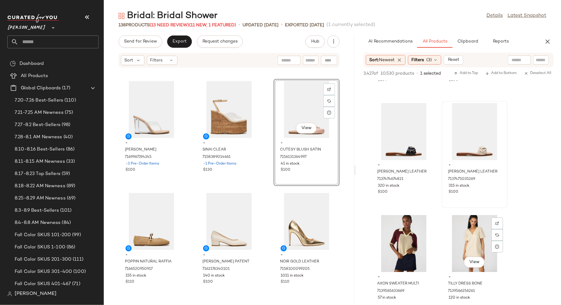
scroll to position [4340, 0]
click at [497, 112] on img at bounding box center [498, 112] width 4 height 4
click at [314, 59] on input "text" at bounding box center [311, 60] width 11 height 6
type input "******"
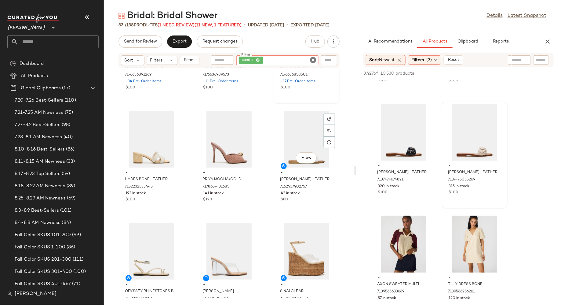
scroll to position [1001, 0]
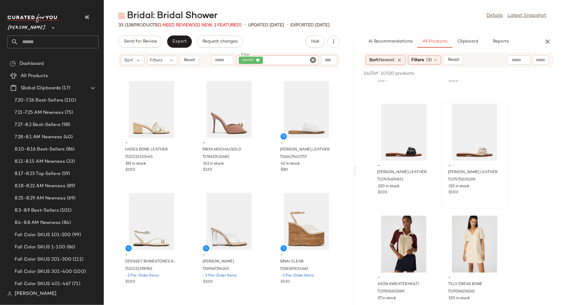
click at [314, 60] on icon "Clear Filter" at bounding box center [312, 59] width 7 height 7
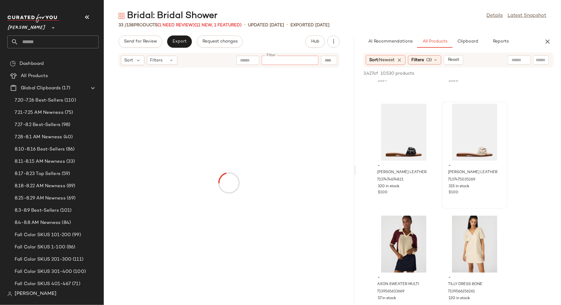
scroll to position [4340, 0]
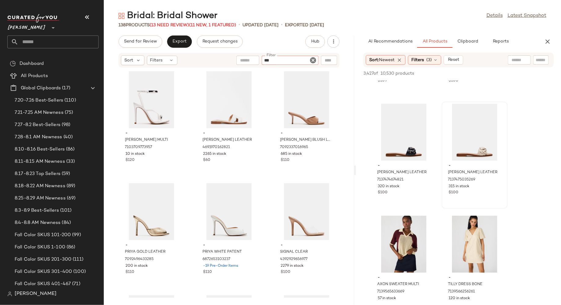
type input "****"
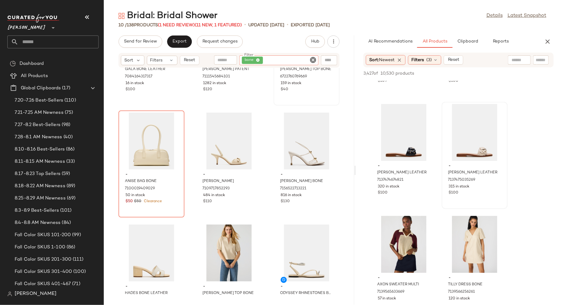
scroll to position [219, 0]
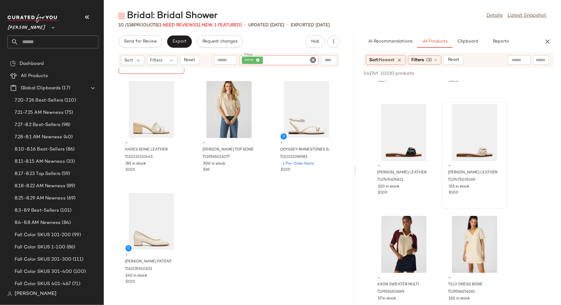
click at [314, 59] on icon "Clear Filter" at bounding box center [312, 59] width 7 height 7
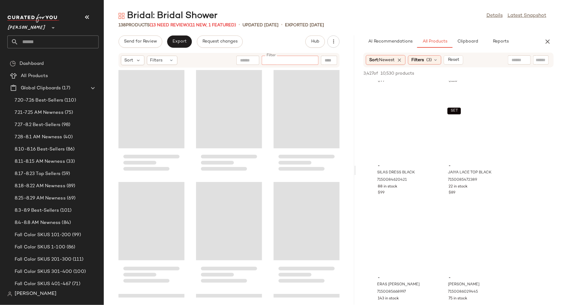
scroll to position [4340, 0]
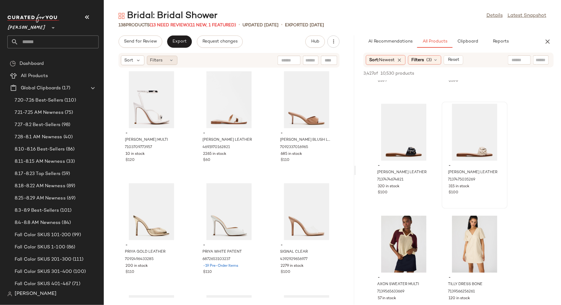
click at [169, 63] on div "Filters" at bounding box center [162, 60] width 31 height 9
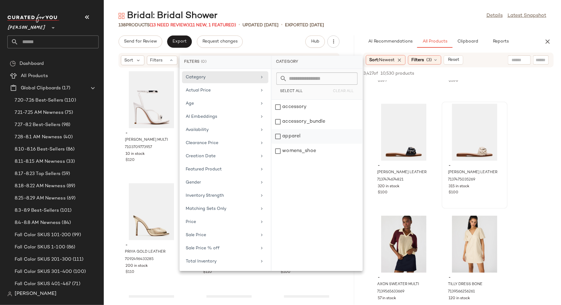
click at [281, 134] on div "apparel" at bounding box center [317, 136] width 91 height 15
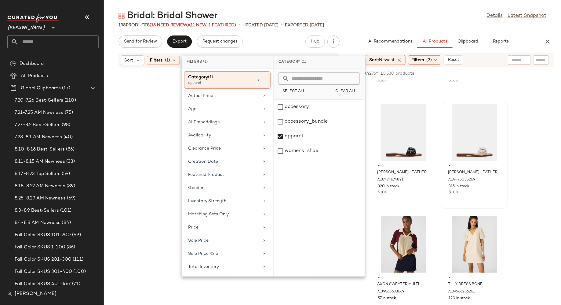
scroll to position [4787, 0]
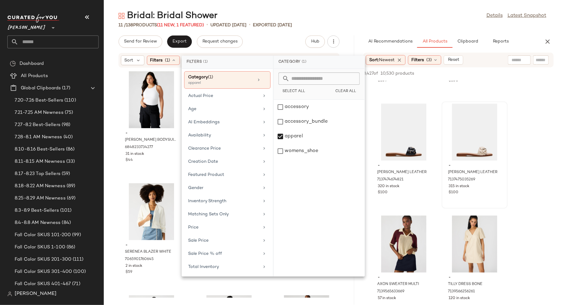
click at [115, 183] on div "- NICO BODYSUIT WHITE 6848233734277 31 in stock $44 SET - ANAISA SKIRT WHITE 70…" at bounding box center [229, 182] width 251 height 229
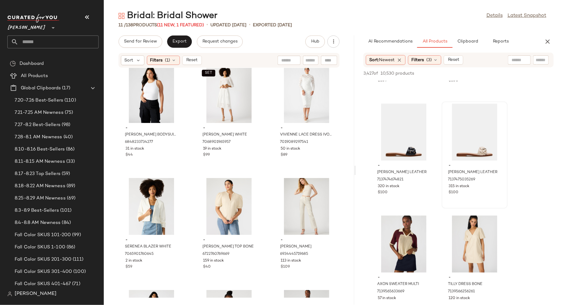
scroll to position [7, 0]
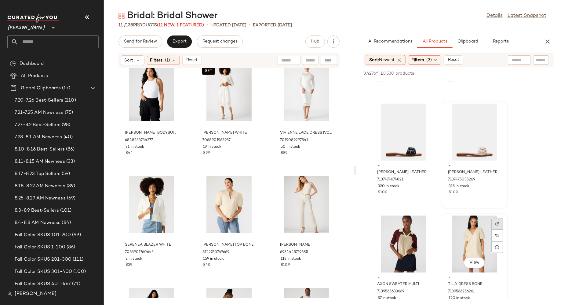
click at [496, 221] on div at bounding box center [498, 224] width 12 height 12
click at [471, 227] on div "View" at bounding box center [475, 243] width 62 height 57
click at [506, 74] on span "Add to Bottom" at bounding box center [501, 73] width 31 height 4
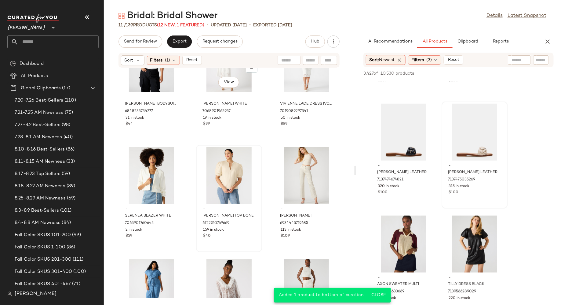
scroll to position [0, 0]
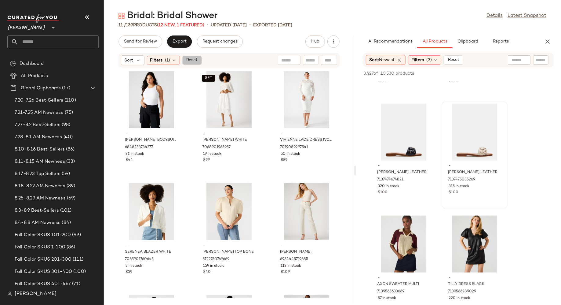
click at [196, 58] on span "Reset" at bounding box center [192, 60] width 12 height 5
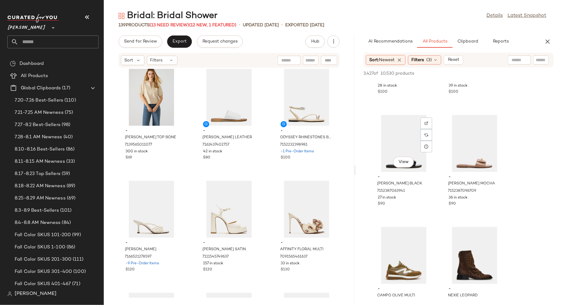
scroll to position [9045, 0]
click at [311, 59] on input "text" at bounding box center [311, 60] width 11 height 6
type input "*****"
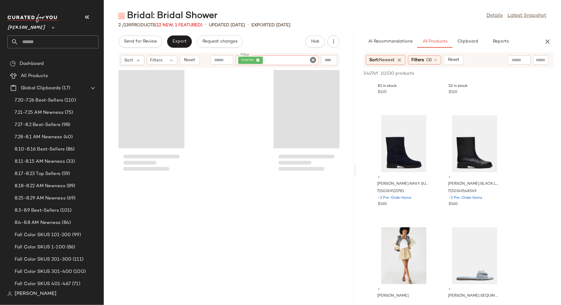
scroll to position [9279, 0]
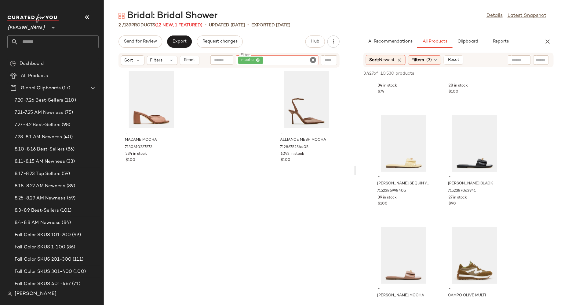
click at [313, 59] on icon "Clear Filter" at bounding box center [312, 59] width 7 height 7
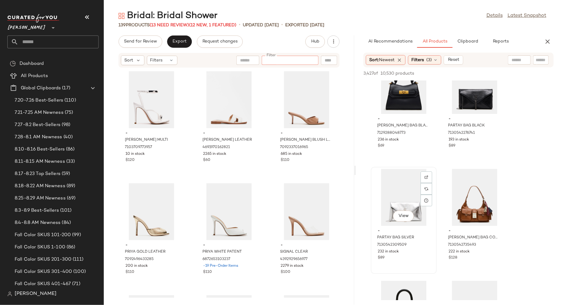
scroll to position [10868, 0]
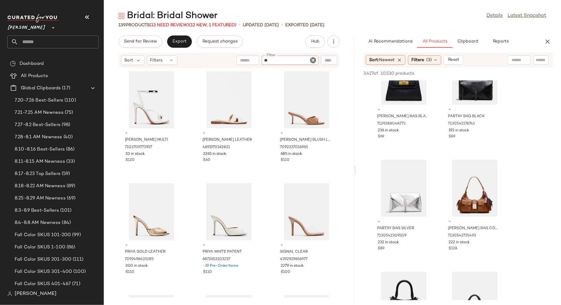
type input "***"
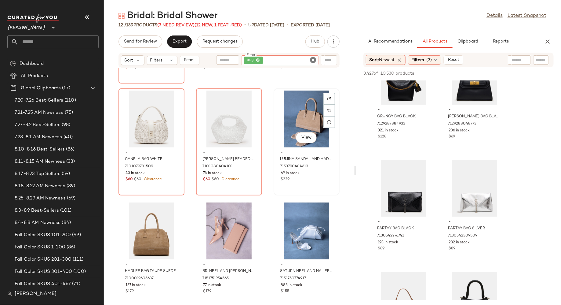
scroll to position [219, 0]
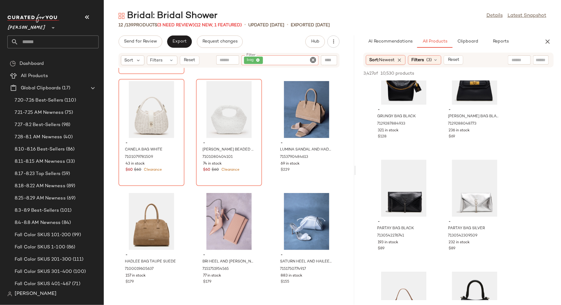
click at [313, 58] on icon "Clear Filter" at bounding box center [312, 59] width 7 height 7
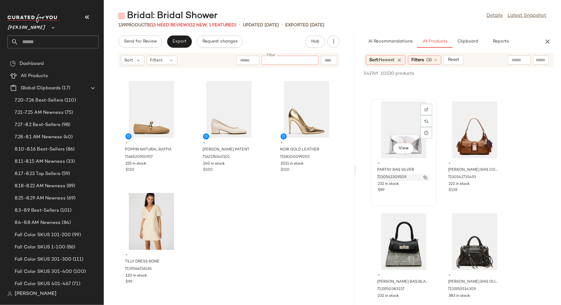
scroll to position [10927, 0]
type input "******"
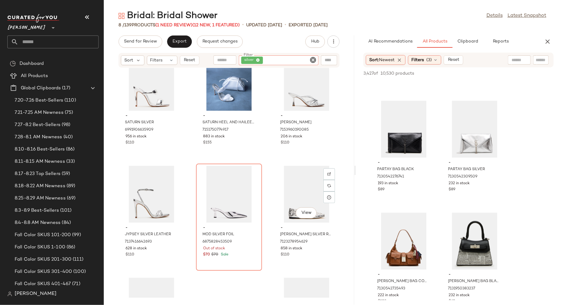
scroll to position [102, 0]
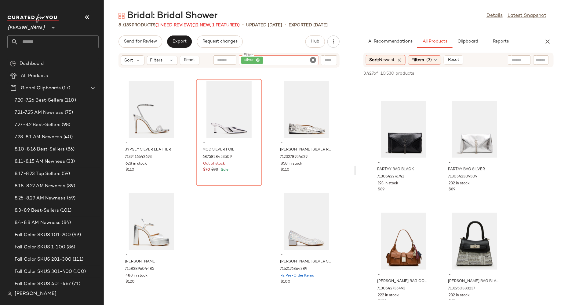
click at [314, 58] on icon "Clear Filter" at bounding box center [312, 59] width 7 height 7
click at [308, 58] on input "Filter" at bounding box center [290, 60] width 52 height 6
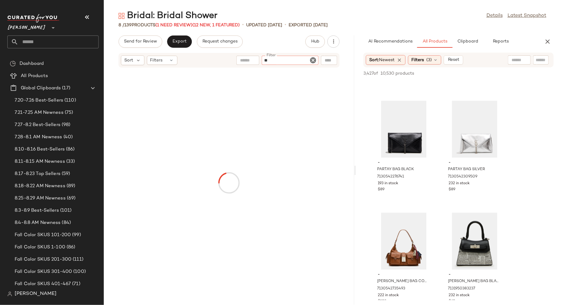
type input "***"
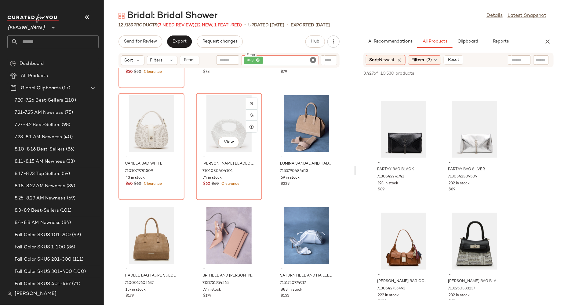
scroll to position [219, 0]
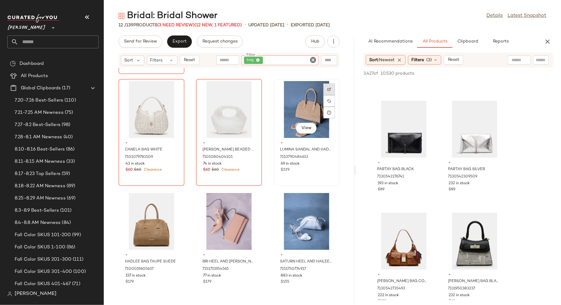
click at [328, 90] on img at bounding box center [330, 89] width 4 height 4
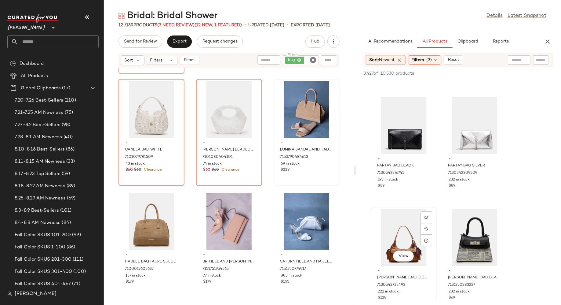
scroll to position [10931, 0]
click at [313, 58] on icon "Clear Filter" at bounding box center [312, 59] width 7 height 7
click at [311, 58] on input "Filter" at bounding box center [290, 60] width 52 height 6
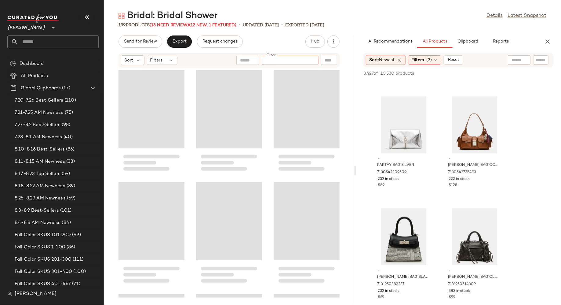
scroll to position [10814, 0]
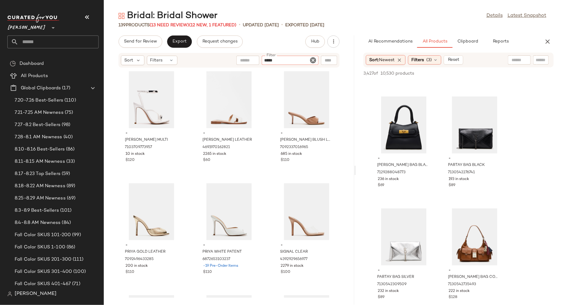
type input "******"
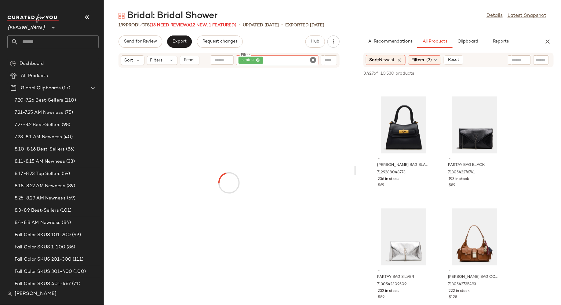
scroll to position [10931, 0]
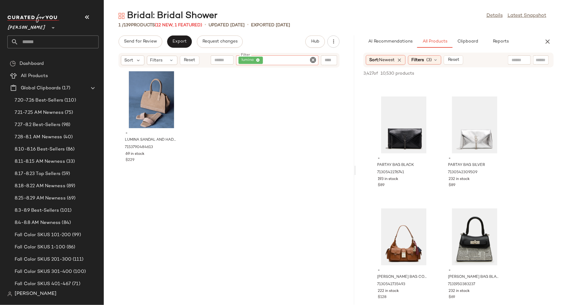
click at [313, 60] on icon "Clear Filter" at bounding box center [312, 59] width 7 height 7
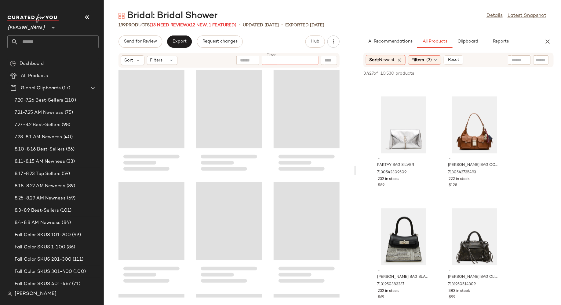
scroll to position [10814, 0]
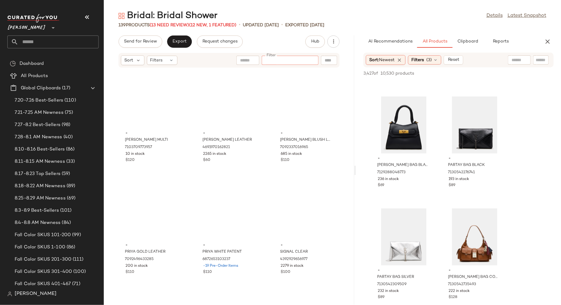
click at [538, 58] on input "text" at bounding box center [541, 60] width 11 height 6
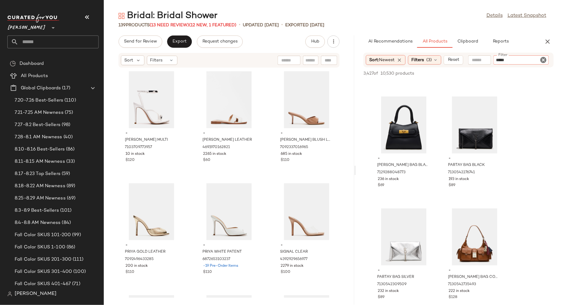
type input "******"
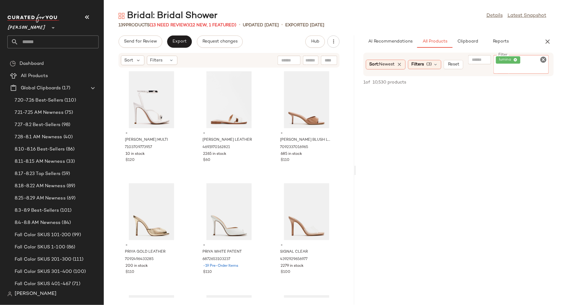
click at [542, 60] on icon "Clear Filter" at bounding box center [543, 59] width 7 height 7
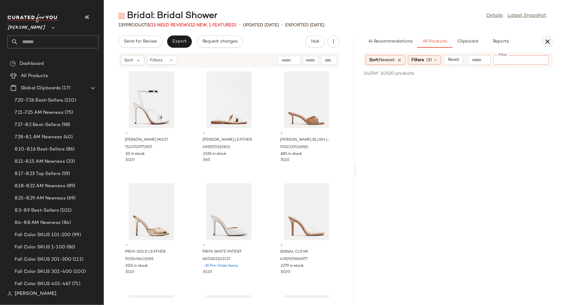
click at [547, 40] on icon "button" at bounding box center [547, 41] width 7 height 7
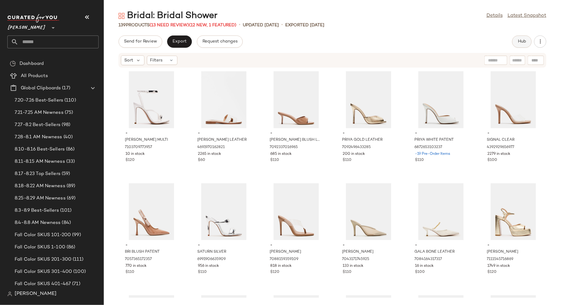
click at [521, 42] on span "Hub" at bounding box center [522, 41] width 9 height 5
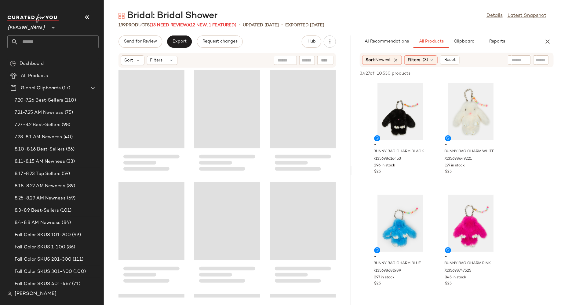
drag, startPoint x: 332, startPoint y: 174, endPoint x: 358, endPoint y: 174, distance: 25.7
click at [358, 174] on div "Bridal: Bridal Shower Details Latest Snapshot 139 Products (13 Need Review) (12…" at bounding box center [332, 157] width 457 height 295
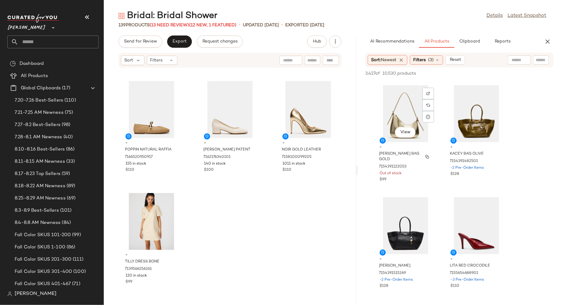
scroll to position [1568, 0]
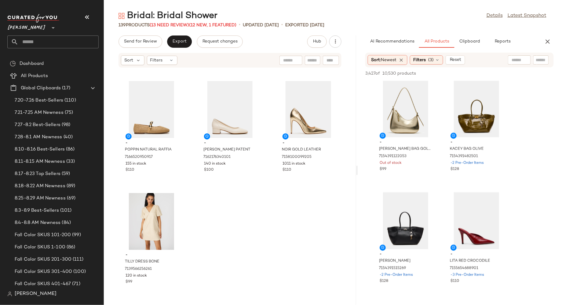
click at [316, 58] on input "text" at bounding box center [312, 60] width 11 height 6
type input "****"
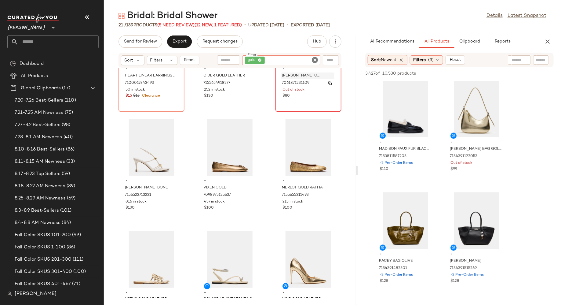
scroll to position [554, 0]
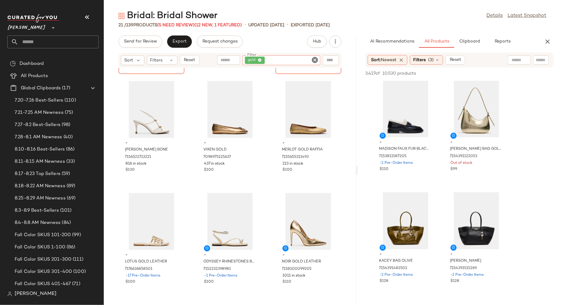
click at [316, 59] on icon "Clear Filter" at bounding box center [314, 59] width 7 height 7
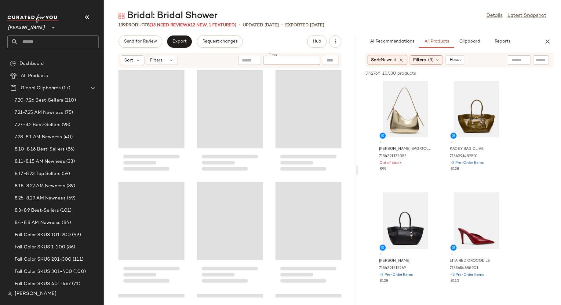
click at [538, 59] on input "text" at bounding box center [541, 60] width 11 height 6
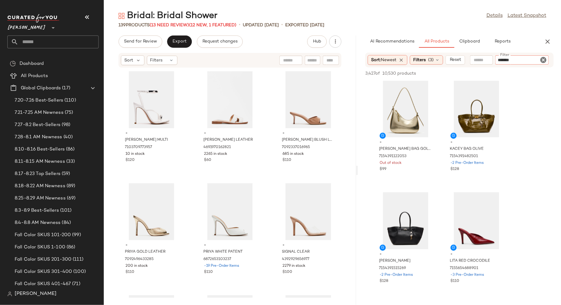
type input "********"
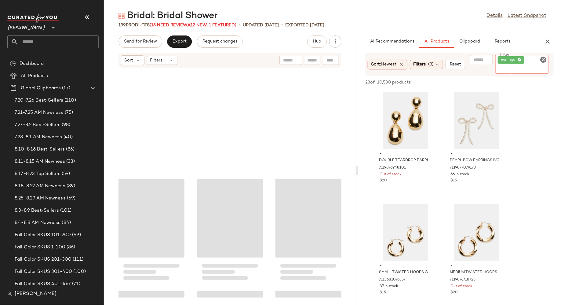
scroll to position [5027, 0]
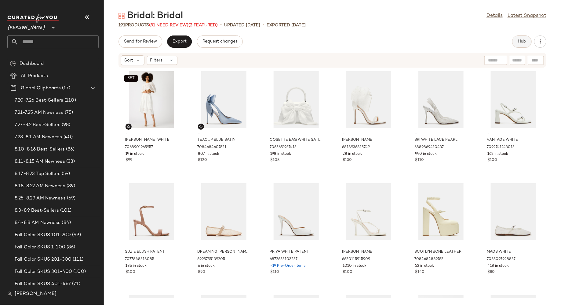
click at [517, 45] on button "Hub" at bounding box center [522, 41] width 20 height 12
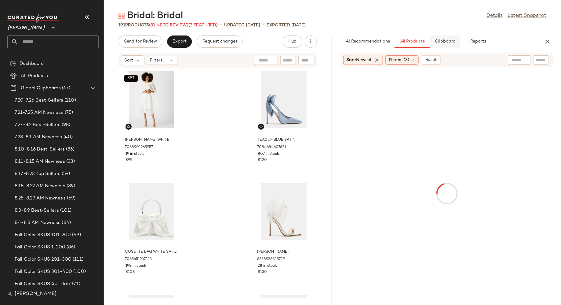
click at [443, 42] on span "Clipboard" at bounding box center [445, 41] width 21 height 5
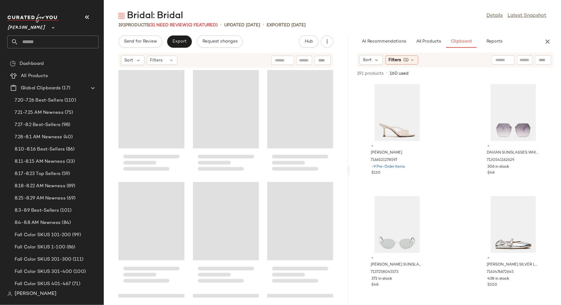
drag, startPoint x: 332, startPoint y: 168, endPoint x: 357, endPoint y: 170, distance: 24.6
click at [357, 170] on div "Bridal: Bridal Details Latest Snapshot 191 Products (31 Need Review) (2 Feature…" at bounding box center [332, 157] width 457 height 295
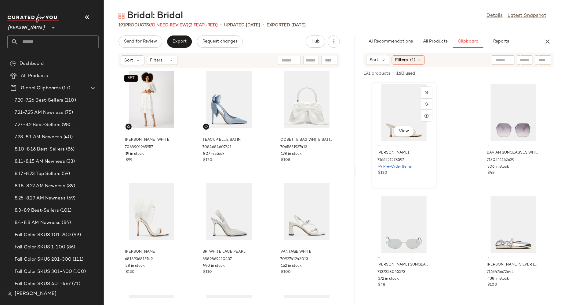
scroll to position [14, 0]
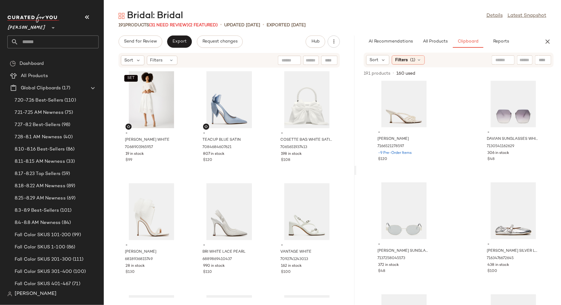
click at [524, 61] on input "text" at bounding box center [525, 60] width 11 height 6
type input "****"
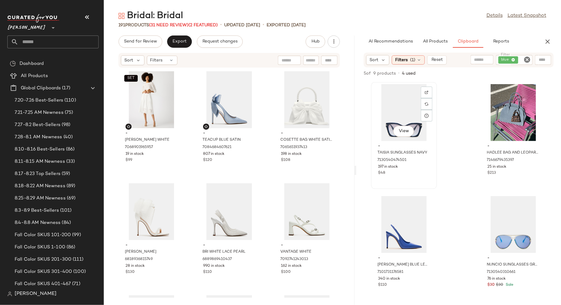
click at [407, 123] on div "View" at bounding box center [404, 112] width 62 height 57
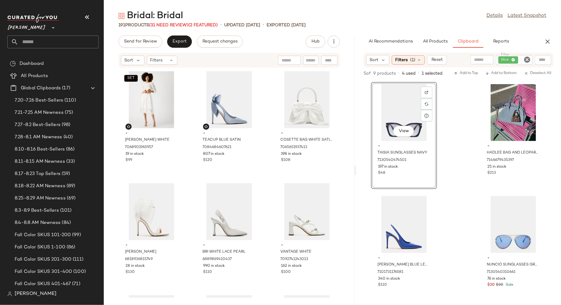
scroll to position [108, 0]
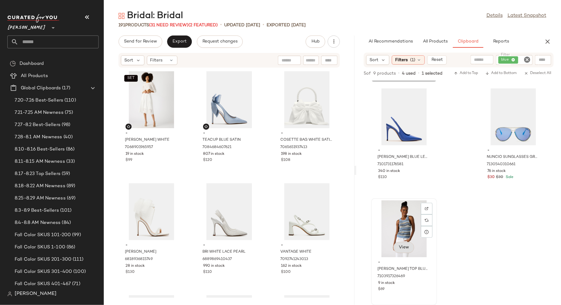
click at [404, 242] on button "View" at bounding box center [403, 247] width 21 height 11
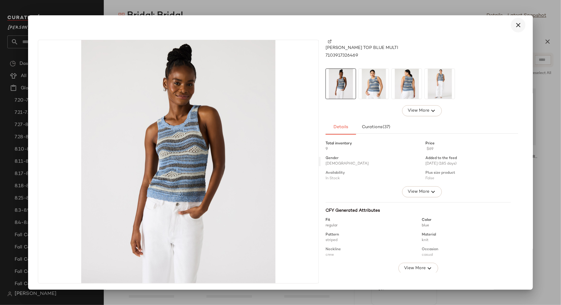
click at [516, 27] on icon "button" at bounding box center [518, 24] width 7 height 7
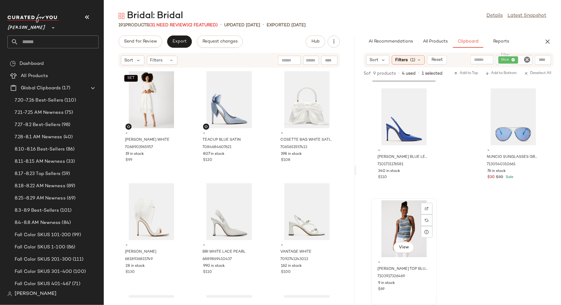
click at [419, 247] on div "View" at bounding box center [404, 228] width 62 height 57
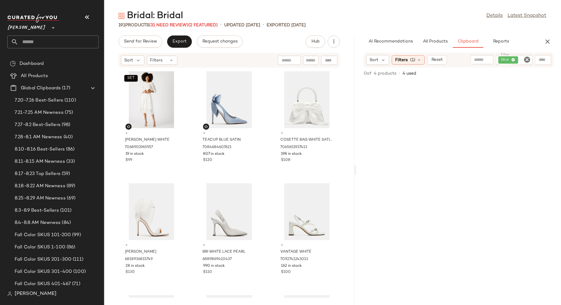
scroll to position [0, 0]
click at [529, 60] on icon "Clear Filter" at bounding box center [527, 59] width 7 height 7
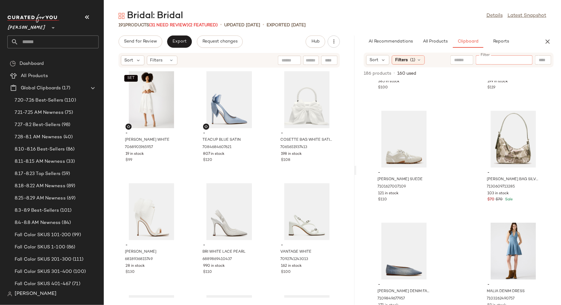
scroll to position [1231, 0]
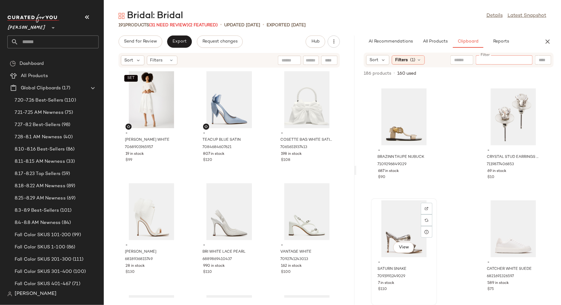
click at [402, 227] on div "View" at bounding box center [404, 228] width 62 height 57
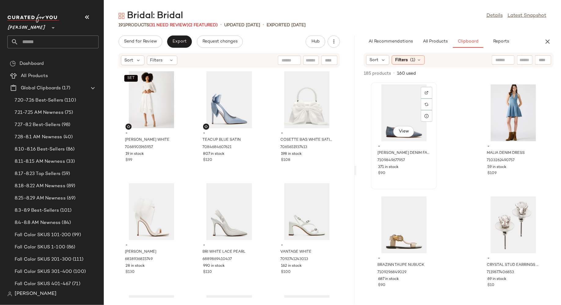
scroll to position [1112, 0]
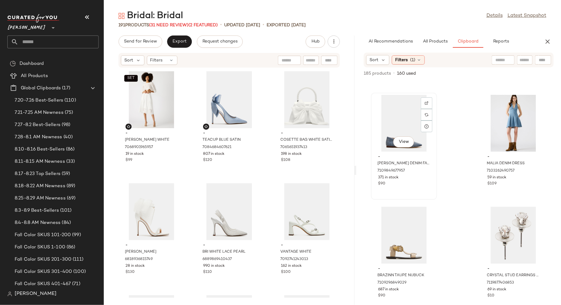
click at [401, 115] on div "View" at bounding box center [404, 123] width 62 height 57
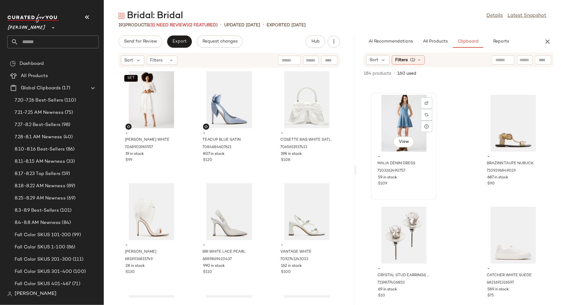
click at [401, 114] on div "View" at bounding box center [404, 123] width 62 height 57
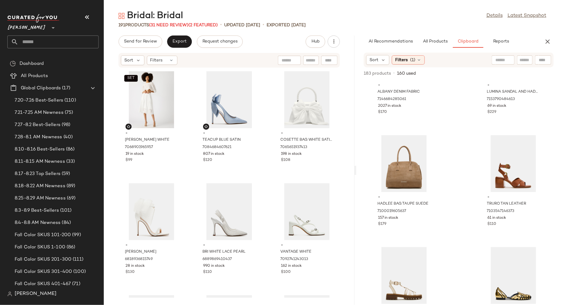
scroll to position [577, 0]
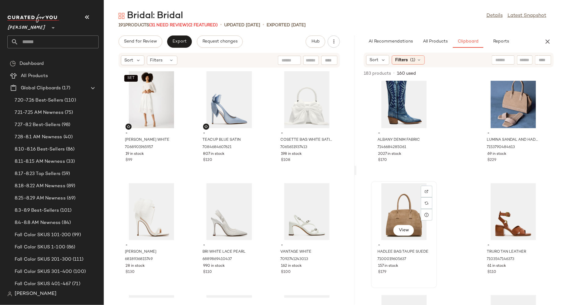
click at [409, 211] on div "View" at bounding box center [404, 211] width 62 height 57
click at [405, 213] on div "View" at bounding box center [404, 211] width 62 height 57
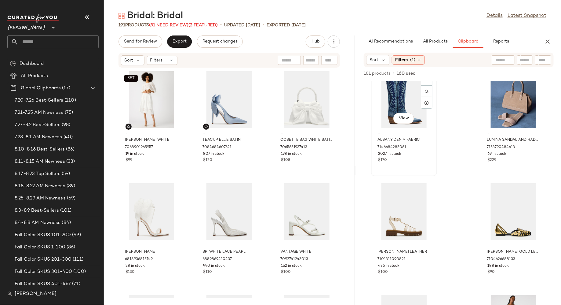
click at [392, 115] on div "View" at bounding box center [404, 99] width 62 height 57
click at [394, 101] on div "View" at bounding box center [404, 99] width 62 height 57
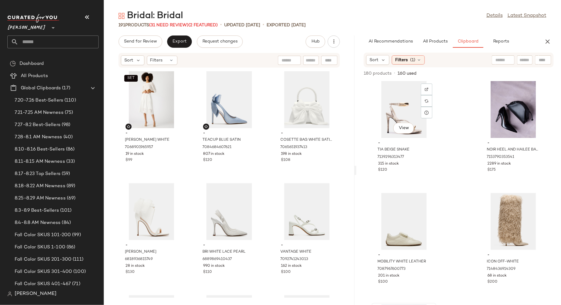
scroll to position [291, 0]
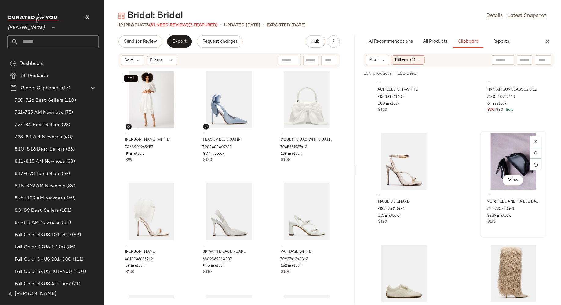
click at [508, 150] on div "View" at bounding box center [514, 161] width 62 height 57
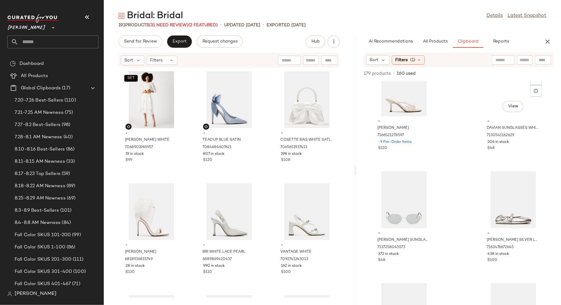
scroll to position [0, 0]
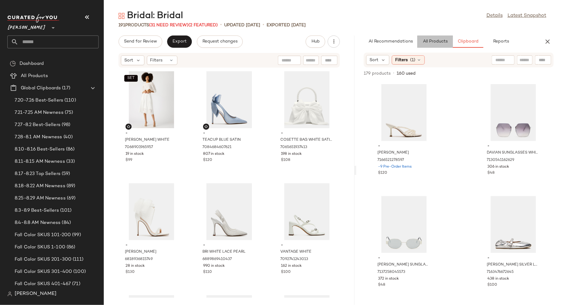
click at [429, 45] on button "All Products" at bounding box center [435, 41] width 35 height 12
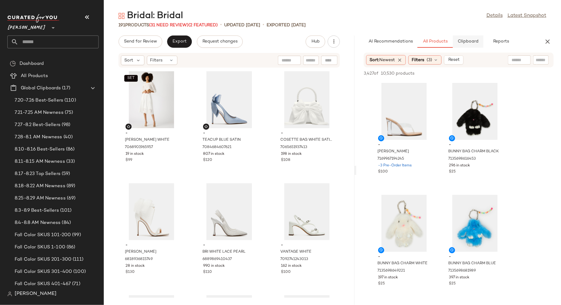
click at [468, 43] on span "Clipboard" at bounding box center [468, 41] width 21 height 5
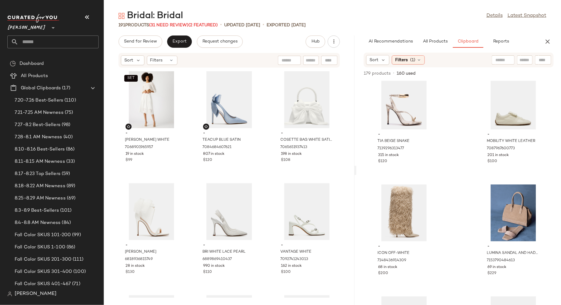
scroll to position [353, 0]
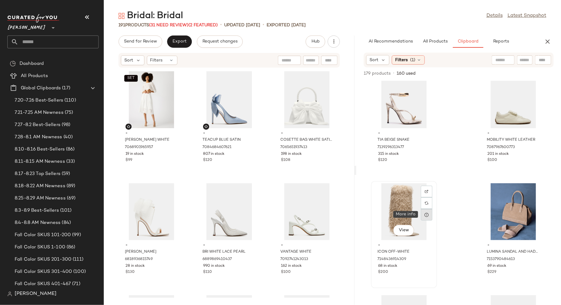
click at [428, 215] on icon at bounding box center [426, 214] width 5 height 5
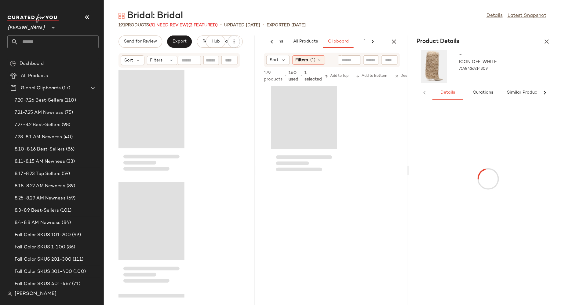
scroll to position [895, 0]
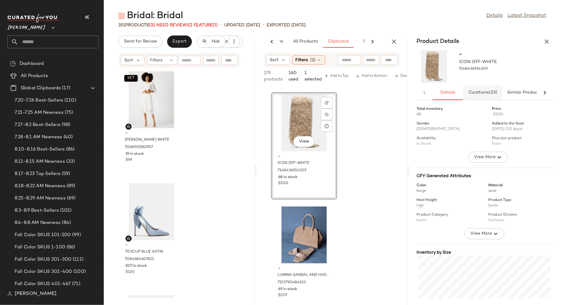
click at [485, 94] on span "Curations (23)" at bounding box center [482, 92] width 29 height 5
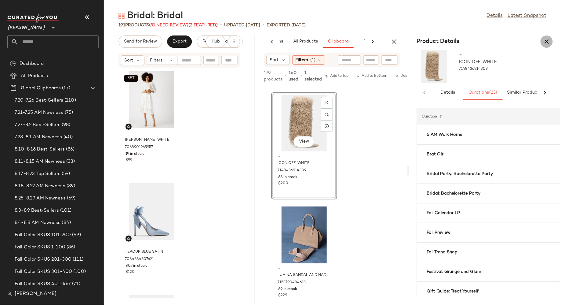
click at [549, 38] on icon "button" at bounding box center [546, 41] width 7 height 7
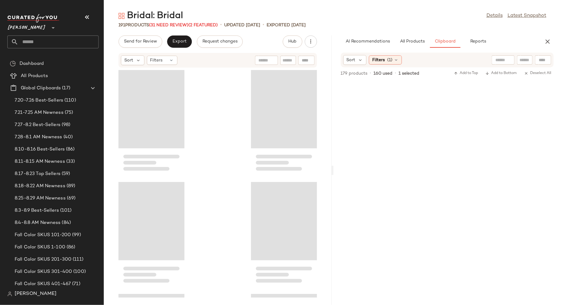
scroll to position [340, 0]
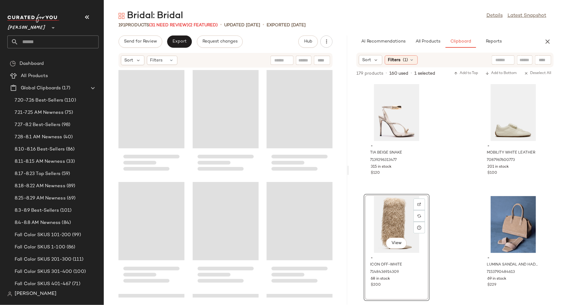
drag, startPoint x: 332, startPoint y: 173, endPoint x: 350, endPoint y: 174, distance: 17.7
click at [350, 174] on div "Bridal: Bridal Details Latest Snapshot 191 Products (31 Need Review) (2 Feature…" at bounding box center [332, 157] width 457 height 295
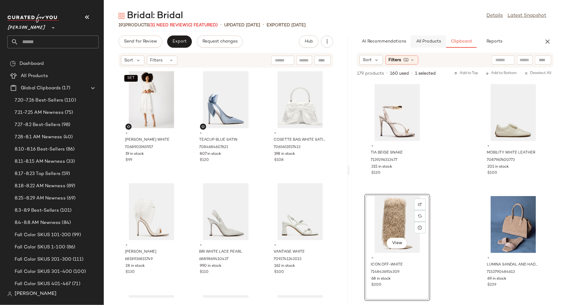
click at [432, 38] on button "All Products" at bounding box center [428, 41] width 35 height 12
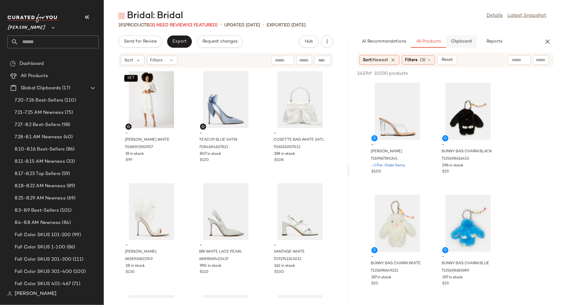
click at [460, 38] on button "Clipboard" at bounding box center [461, 41] width 31 height 12
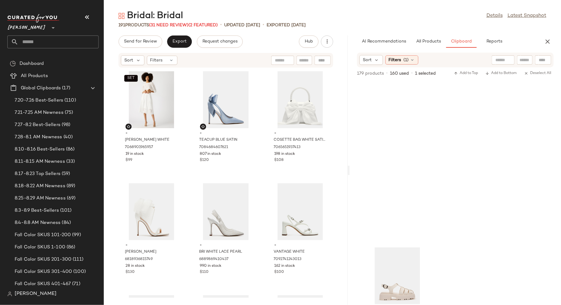
scroll to position [895, 0]
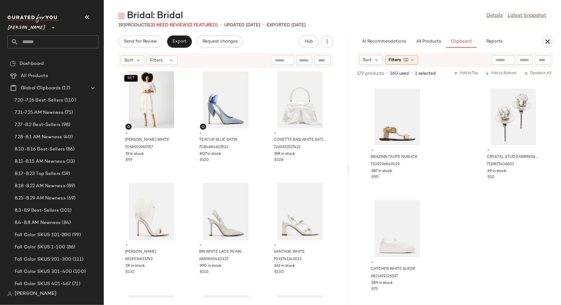
click at [543, 43] on button "button" at bounding box center [548, 41] width 12 height 12
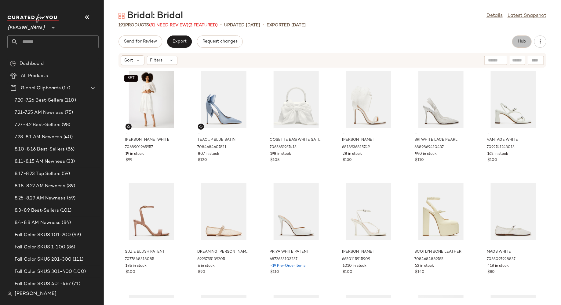
click at [522, 42] on span "Hub" at bounding box center [522, 41] width 9 height 5
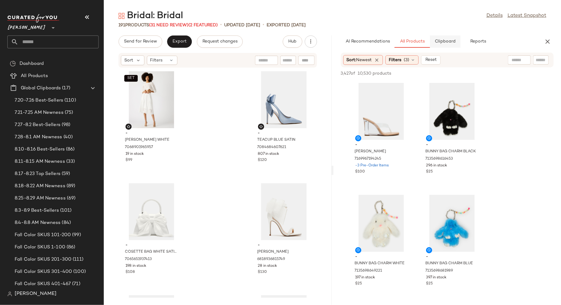
click at [451, 42] on span "Clipboard" at bounding box center [445, 41] width 21 height 5
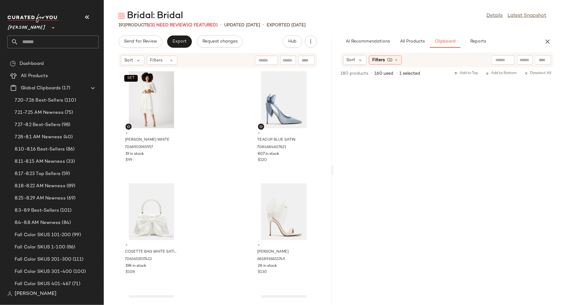
scroll to position [340, 0]
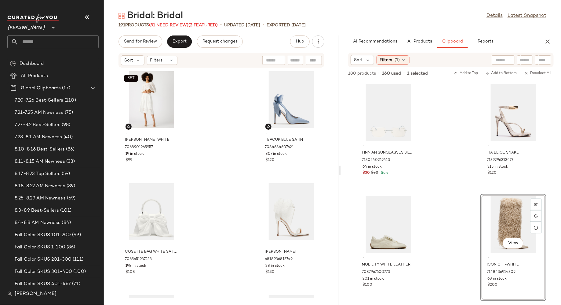
drag, startPoint x: 333, startPoint y: 168, endPoint x: 343, endPoint y: 168, distance: 10.1
click at [343, 168] on div "Bridal: Bridal Details Latest Snapshot 191 Products (31 Need Review) (2 Feature…" at bounding box center [332, 157] width 457 height 295
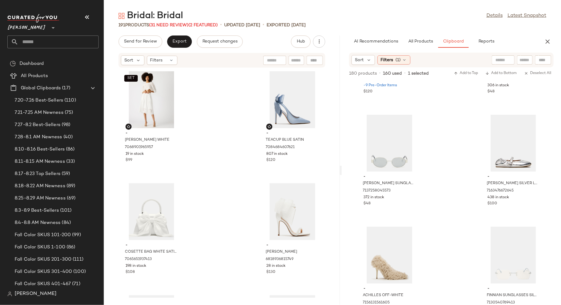
scroll to position [0, 0]
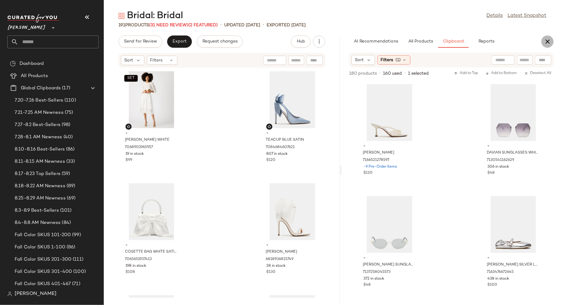
click at [548, 41] on icon "button" at bounding box center [547, 41] width 7 height 7
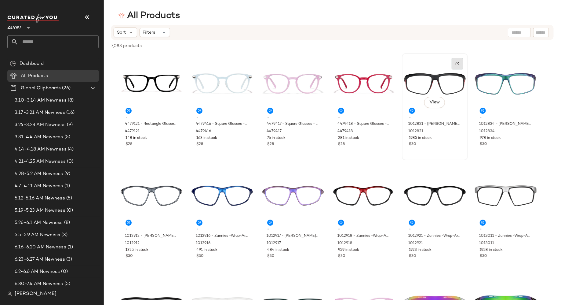
click at [459, 66] on div at bounding box center [458, 64] width 12 height 12
click at [442, 153] on div "View - 1012821 - Zunnies -Wrap-Around Sports Sunglasses - Black - Plastic 10128…" at bounding box center [435, 107] width 65 height 106
click at [456, 65] on img at bounding box center [458, 64] width 4 height 4
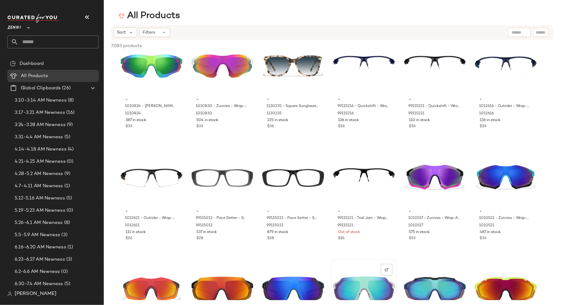
scroll to position [2489, 0]
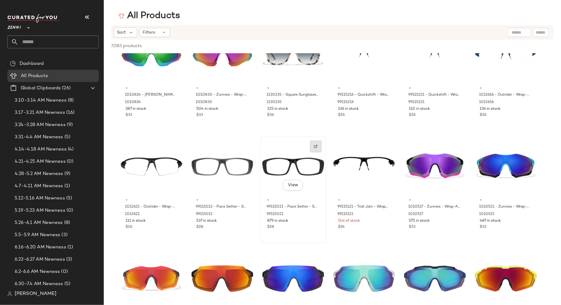
click at [317, 146] on img at bounding box center [316, 147] width 4 height 4
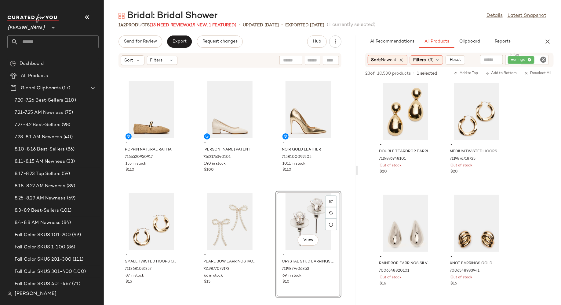
click at [545, 58] on icon "Clear Filter" at bounding box center [543, 59] width 7 height 7
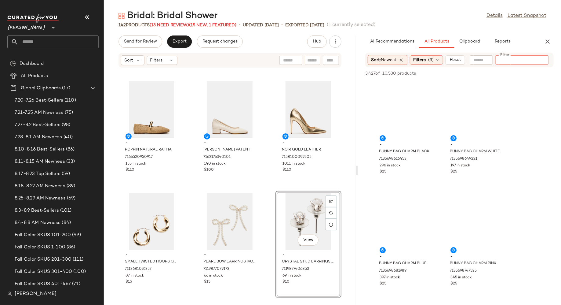
click at [309, 59] on input "text" at bounding box center [312, 60] width 11 height 6
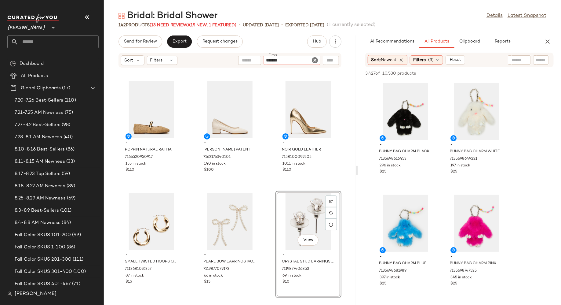
type input "********"
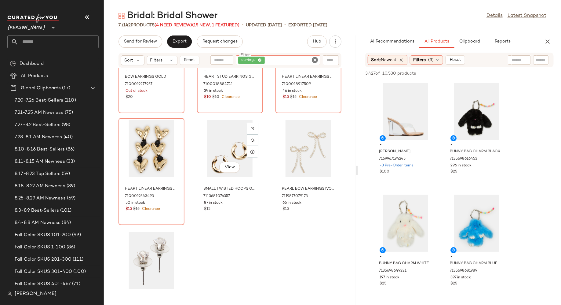
scroll to position [68, 0]
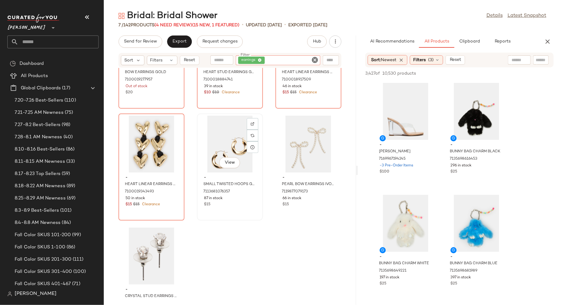
click at [219, 141] on div "View" at bounding box center [230, 143] width 62 height 57
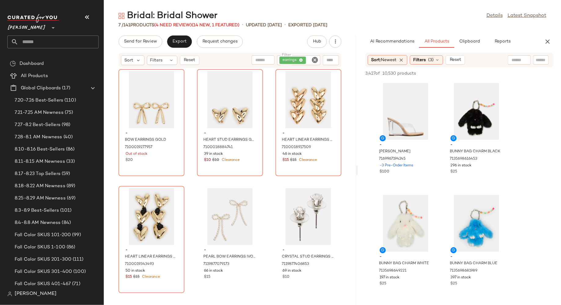
click at [315, 58] on icon "Clear Filter" at bounding box center [314, 59] width 7 height 7
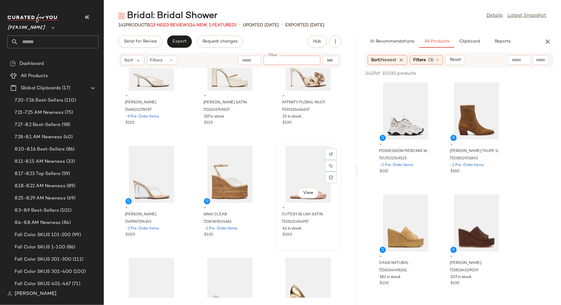
scroll to position [4854, 0]
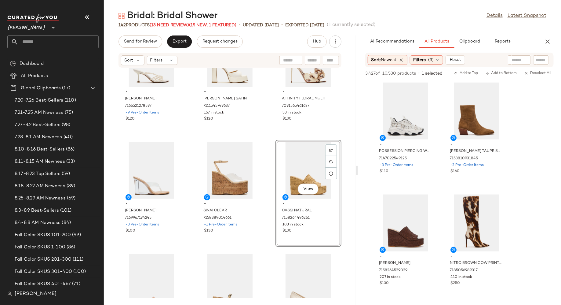
click at [313, 59] on input "text" at bounding box center [312, 60] width 11 height 6
type input "******"
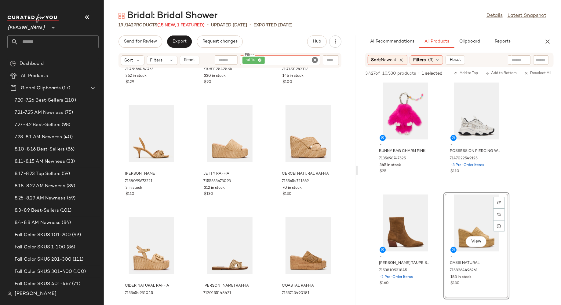
scroll to position [331, 0]
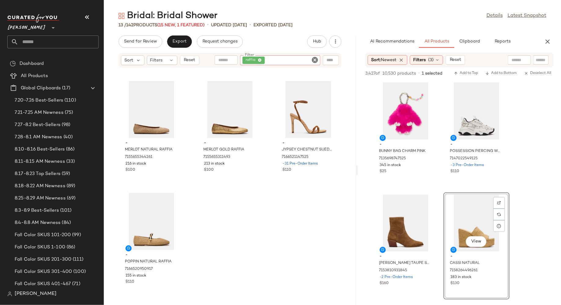
click at [314, 60] on icon "Clear Filter" at bounding box center [314, 59] width 7 height 7
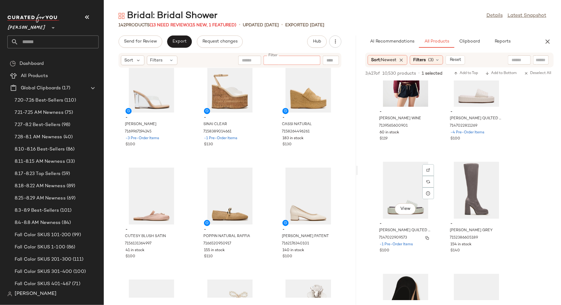
scroll to position [13549, 0]
click at [312, 59] on input "Filter" at bounding box center [292, 60] width 52 height 6
type input "********"
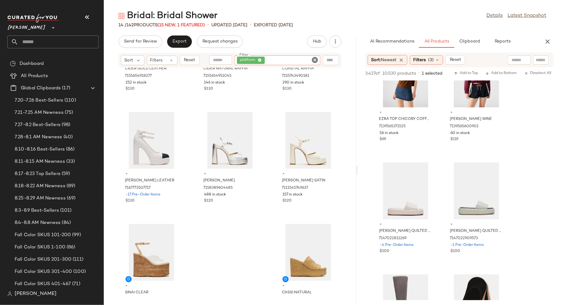
scroll to position [331, 0]
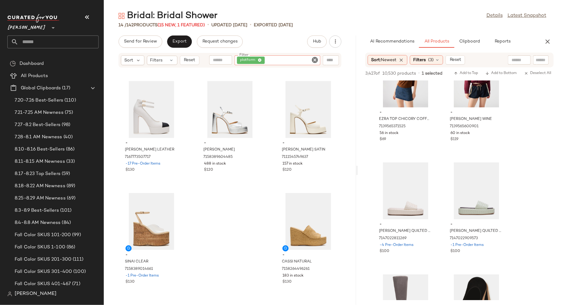
click at [316, 61] on icon "Clear Filter" at bounding box center [314, 59] width 7 height 7
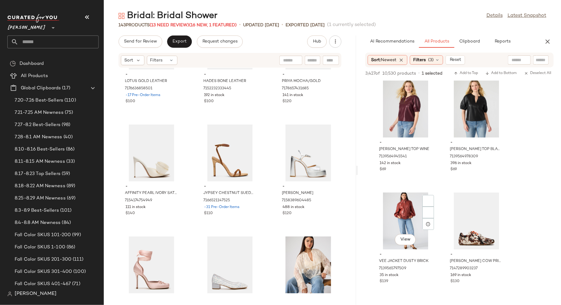
scroll to position [22027, 0]
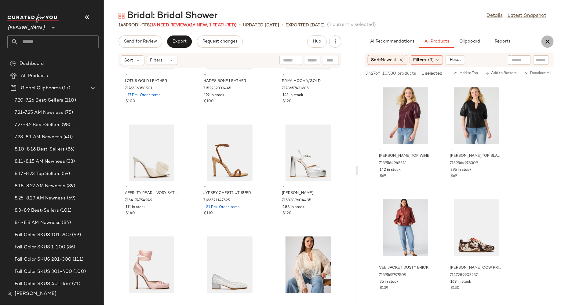
click at [547, 44] on icon "button" at bounding box center [547, 41] width 7 height 7
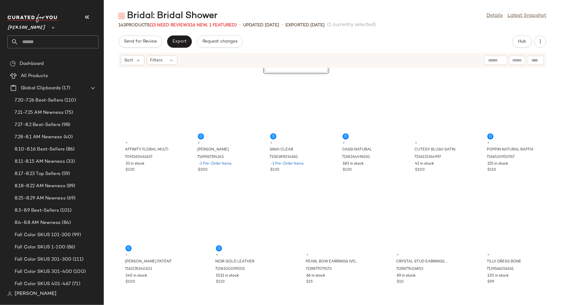
scroll to position [2124, 0]
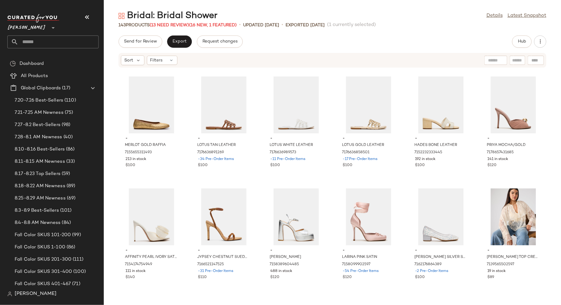
click at [401, 251] on div "- MERLOT GOLD RAFFIA 7155655311493 213 in stock $100 - LOTUS TAN LEATHER 717663…" at bounding box center [332, 182] width 457 height 229
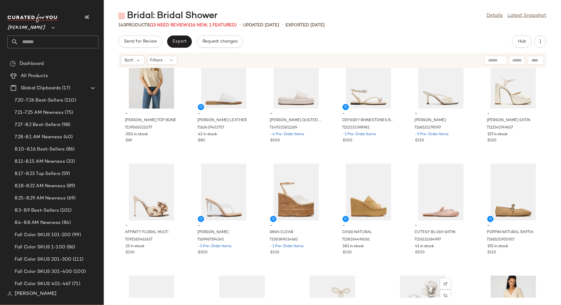
scroll to position [2365, 0]
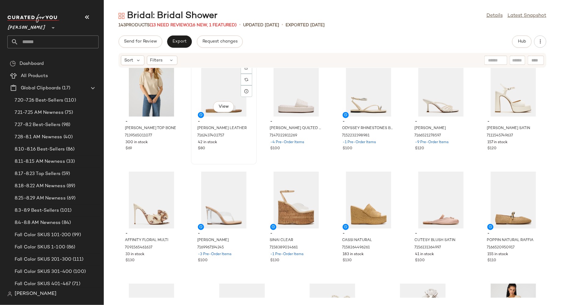
click at [222, 81] on div "View" at bounding box center [224, 88] width 62 height 57
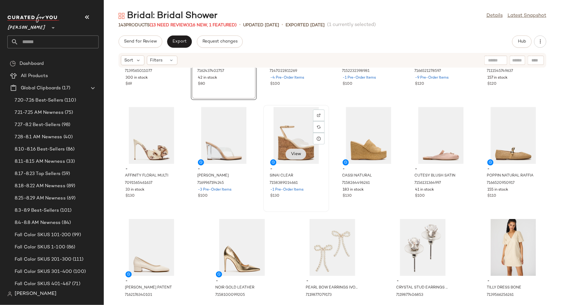
scroll to position [2455, 0]
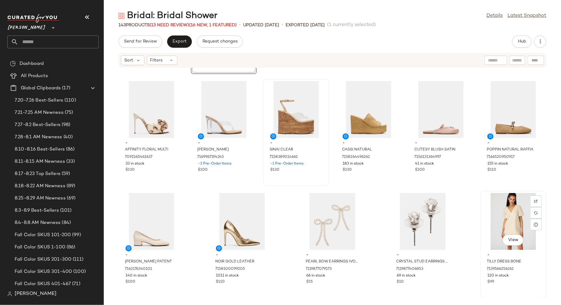
click at [498, 225] on div "View" at bounding box center [514, 221] width 62 height 57
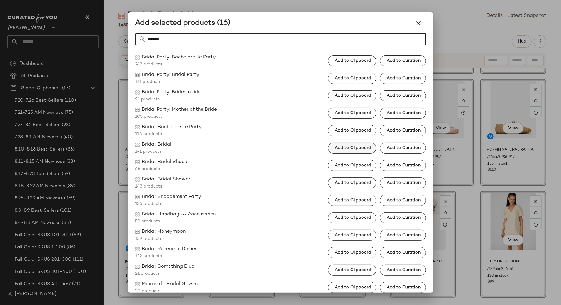
type input "******"
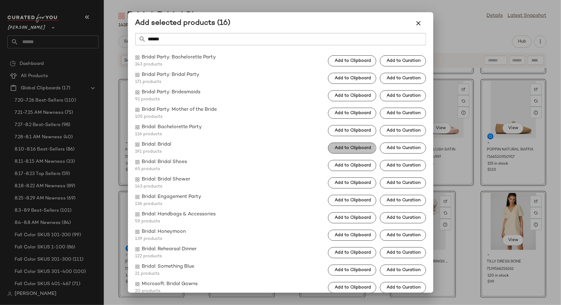
click at [349, 147] on span "Add to Clipboard" at bounding box center [353, 147] width 37 height 5
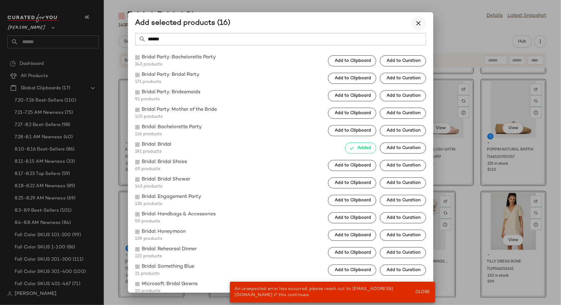
click at [418, 24] on icon "button" at bounding box center [418, 23] width 7 height 7
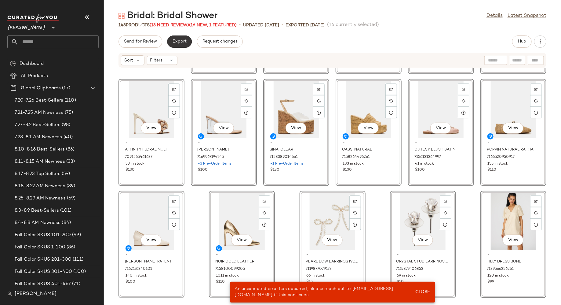
click at [184, 43] on span "Export" at bounding box center [179, 41] width 14 height 5
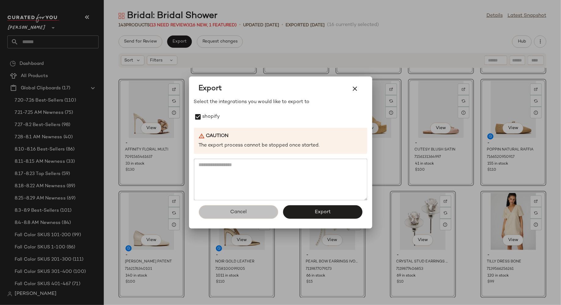
click at [224, 211] on button "Cancel" at bounding box center [238, 211] width 79 height 13
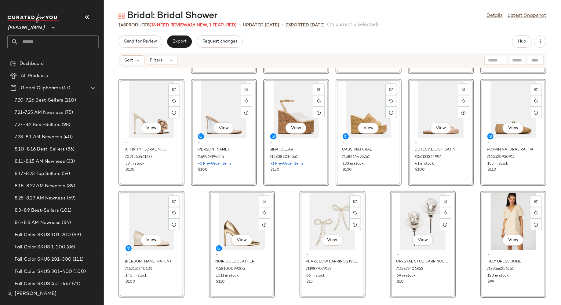
click at [191, 201] on div "- [PERSON_NAME] TOP BONE 7139565011077 300 in stock $69 View - [PERSON_NAME] LE…" at bounding box center [332, 182] width 457 height 229
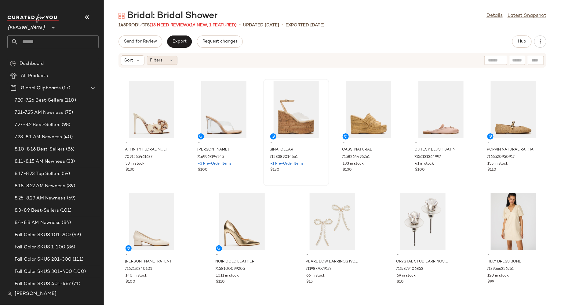
click at [170, 64] on div "Filters" at bounding box center [162, 60] width 31 height 9
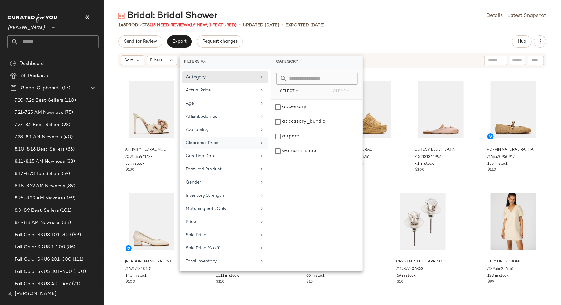
click at [195, 143] on div "Clearance Price" at bounding box center [221, 143] width 71 height 6
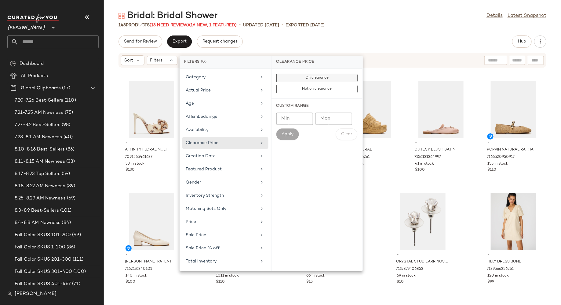
click at [305, 78] on span "On clearance" at bounding box center [317, 78] width 24 height 4
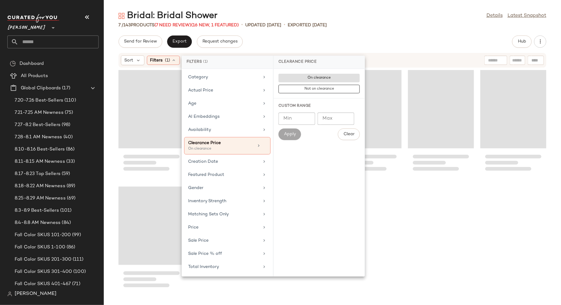
click at [110, 175] on div at bounding box center [332, 182] width 457 height 229
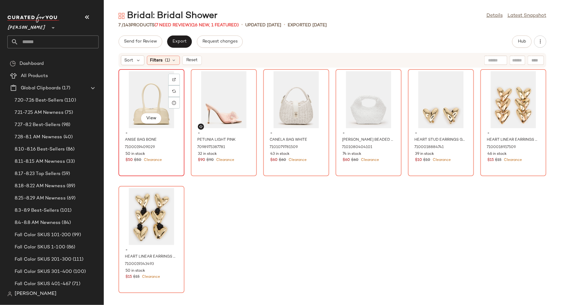
click at [145, 100] on div "View" at bounding box center [152, 99] width 62 height 57
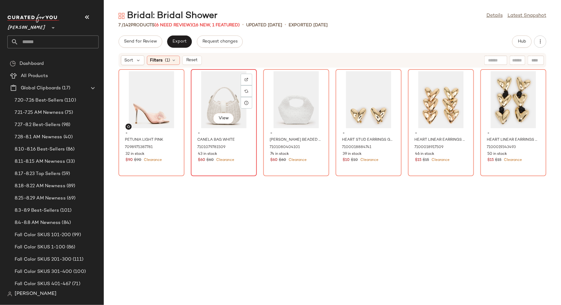
click at [211, 102] on div "View" at bounding box center [224, 99] width 62 height 57
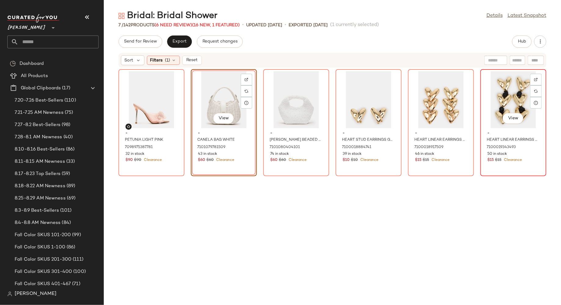
click at [504, 95] on div "View" at bounding box center [514, 99] width 62 height 57
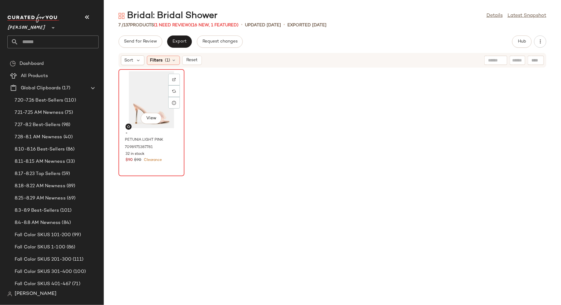
click at [153, 83] on div "View" at bounding box center [152, 99] width 62 height 57
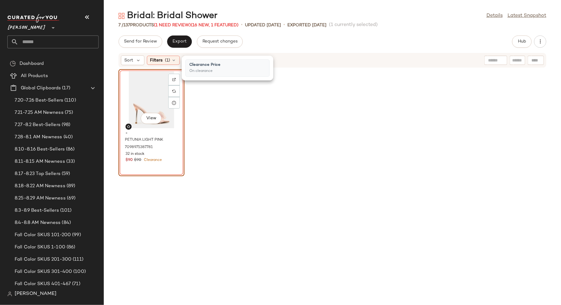
click at [192, 59] on span "Reset" at bounding box center [192, 60] width 12 height 5
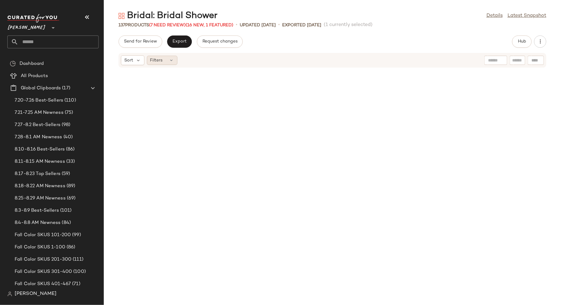
scroll to position [782, 0]
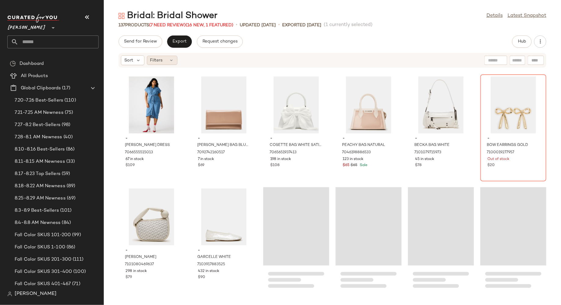
click at [169, 64] on div "Filters" at bounding box center [162, 60] width 31 height 9
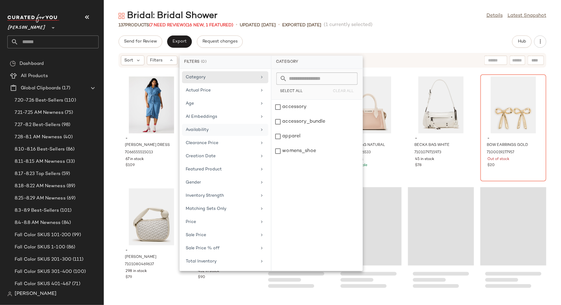
click at [197, 124] on div "Availability" at bounding box center [225, 130] width 86 height 12
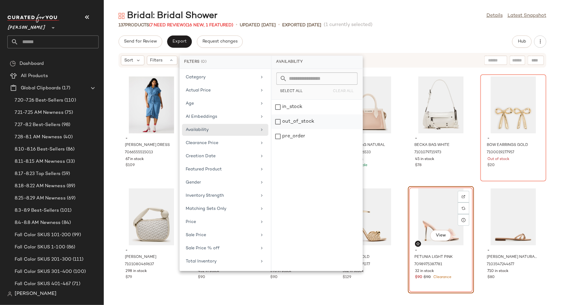
click at [277, 121] on div "out_of_stock" at bounding box center [317, 121] width 91 height 15
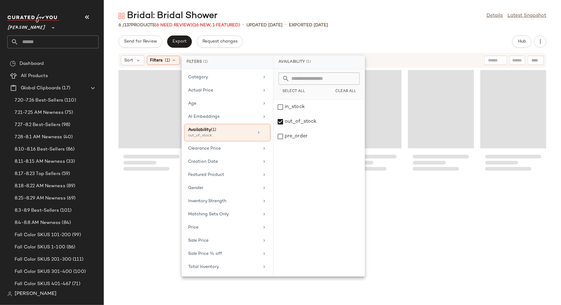
click at [396, 173] on div "Loading..." at bounding box center [369, 163] width 66 height 26
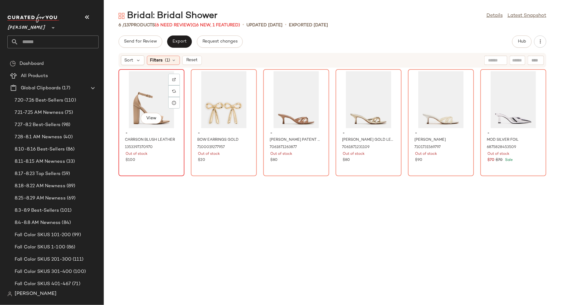
click at [141, 108] on div "View" at bounding box center [152, 99] width 62 height 57
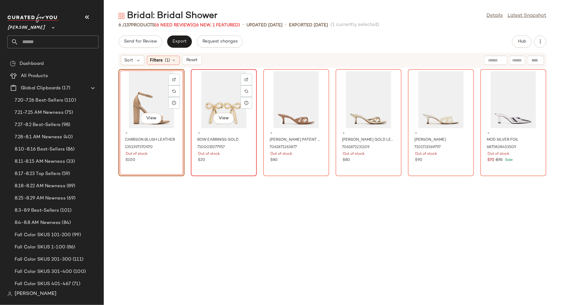
click at [219, 91] on div "View" at bounding box center [224, 99] width 62 height 57
click at [243, 81] on div at bounding box center [247, 80] width 12 height 12
click at [156, 99] on div "SET View" at bounding box center [152, 99] width 62 height 57
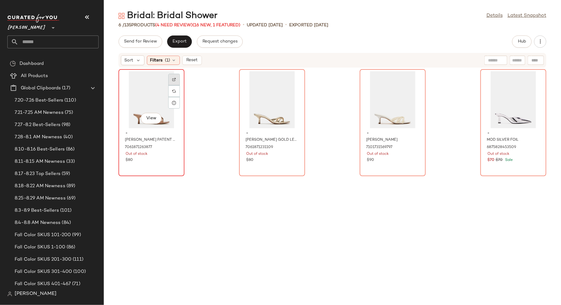
click at [177, 79] on div at bounding box center [174, 80] width 12 height 12
click at [267, 112] on div "View" at bounding box center [272, 99] width 62 height 57
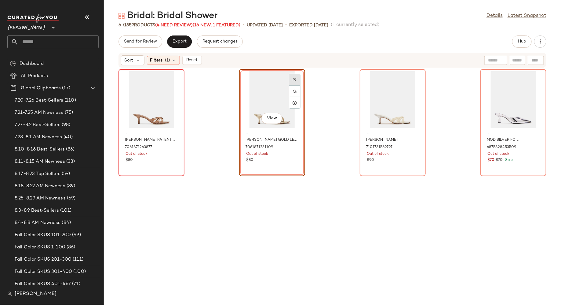
click at [295, 81] on img at bounding box center [295, 80] width 4 height 4
click at [387, 108] on div "View" at bounding box center [393, 99] width 62 height 57
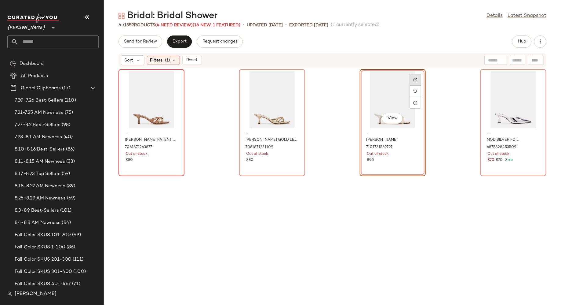
click at [414, 80] on img at bounding box center [416, 80] width 4 height 4
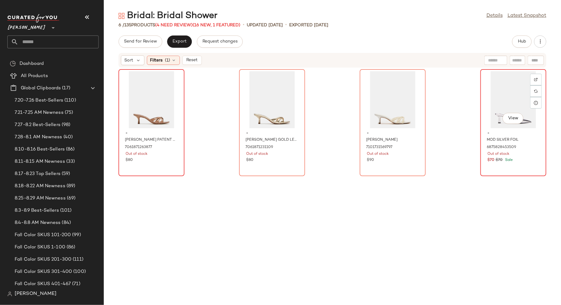
click at [494, 100] on div "View" at bounding box center [514, 99] width 62 height 57
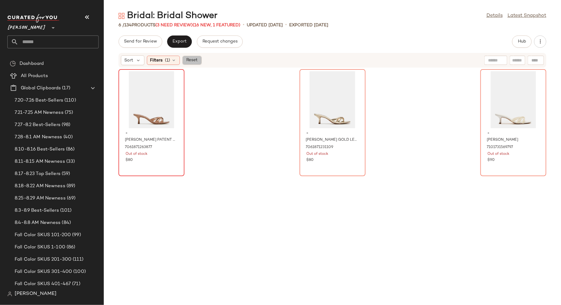
click at [192, 61] on span "Reset" at bounding box center [192, 60] width 12 height 5
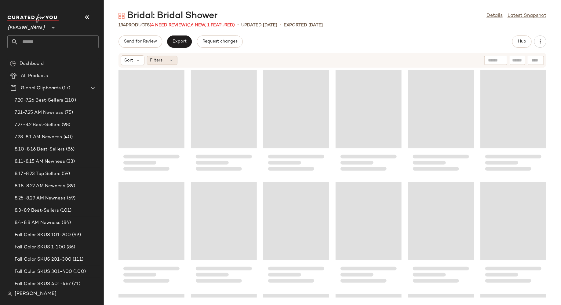
click at [171, 59] on icon at bounding box center [171, 60] width 5 height 5
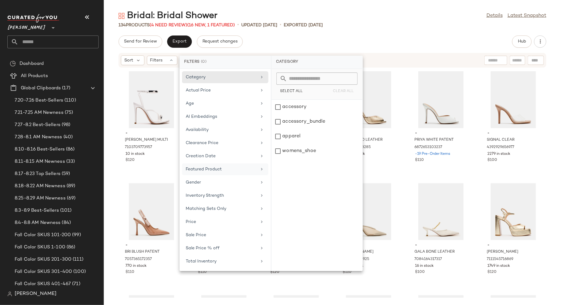
click at [208, 166] on div "Featured Product" at bounding box center [221, 169] width 71 height 6
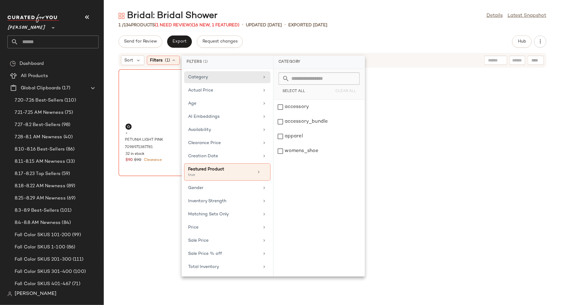
click at [307, 47] on div "Send for Review Export Request changes Hub" at bounding box center [333, 41] width 428 height 12
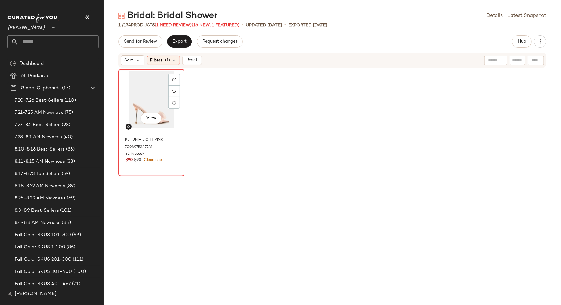
click at [152, 86] on div "View" at bounding box center [152, 99] width 62 height 57
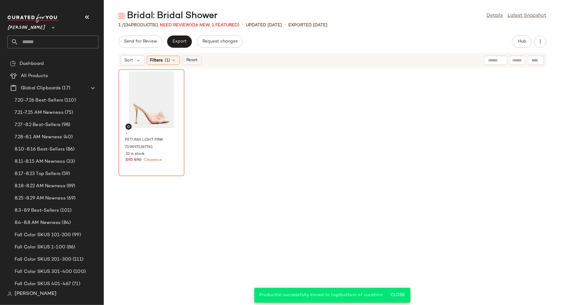
click at [195, 59] on span "Reset" at bounding box center [192, 60] width 12 height 5
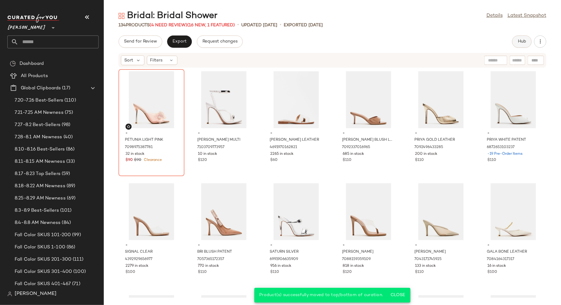
click at [520, 39] on button "Hub" at bounding box center [522, 41] width 20 height 12
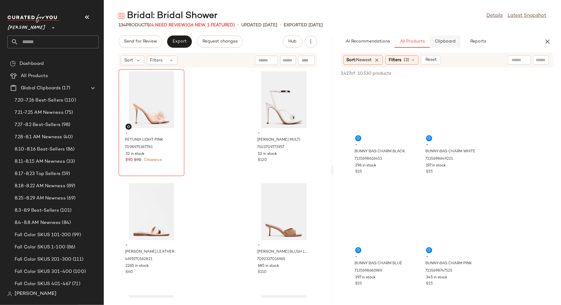
click at [445, 42] on span "Clipboard" at bounding box center [445, 41] width 21 height 5
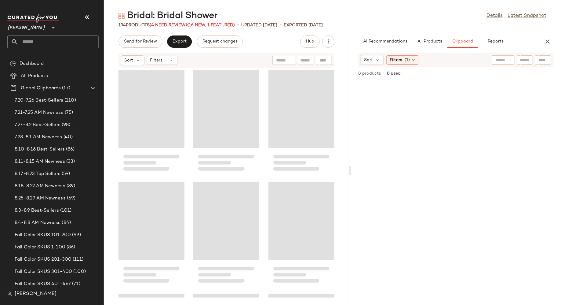
drag, startPoint x: 333, startPoint y: 168, endPoint x: 361, endPoint y: 167, distance: 28.1
click at [361, 167] on div "Bridal: Bridal Shower Details Latest Snapshot 134 Products (4 Need Review) (16 …" at bounding box center [332, 157] width 457 height 295
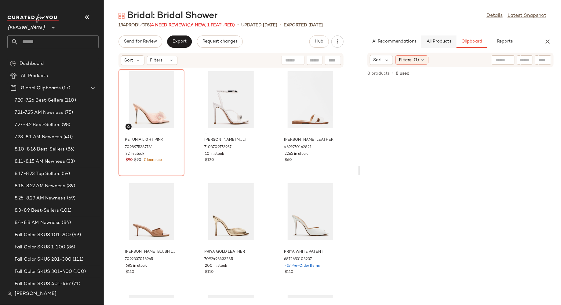
click at [440, 42] on span "All Products" at bounding box center [438, 41] width 25 height 5
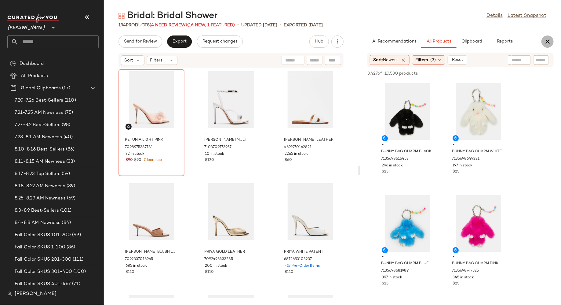
click at [548, 40] on icon "button" at bounding box center [547, 41] width 7 height 7
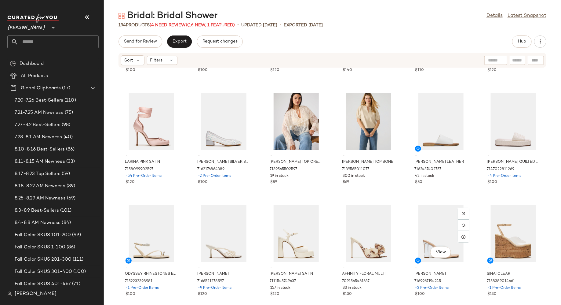
scroll to position [2106, 0]
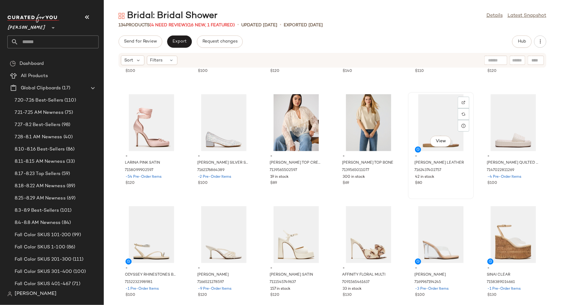
click at [429, 116] on div "View" at bounding box center [441, 122] width 62 height 57
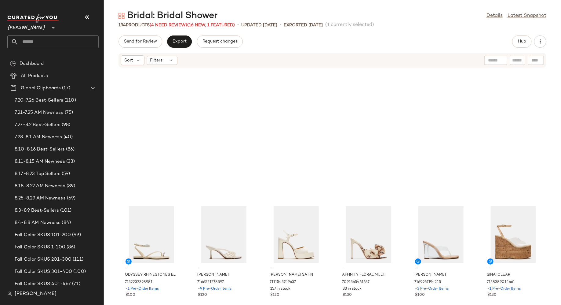
scroll to position [2343, 0]
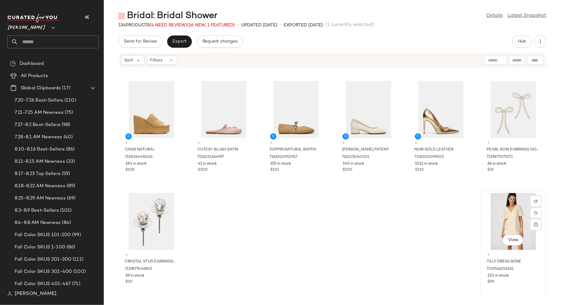
click at [505, 221] on div "View" at bounding box center [514, 221] width 62 height 57
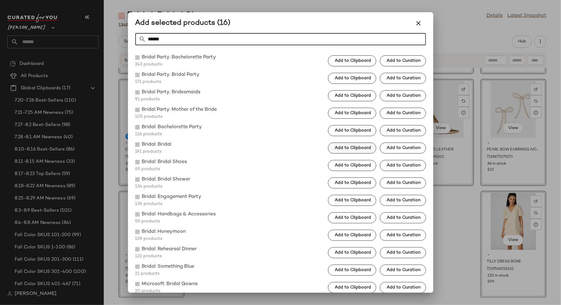
type input "******"
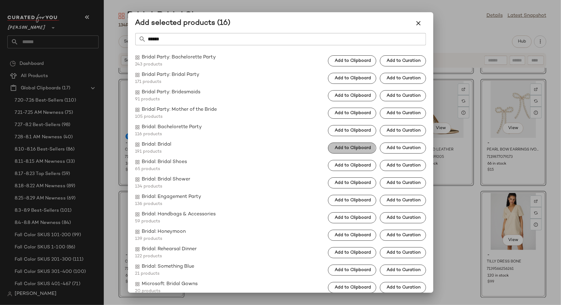
click at [346, 142] on button "Add to Clipboard" at bounding box center [352, 147] width 48 height 11
click at [420, 22] on icon "button" at bounding box center [418, 23] width 7 height 7
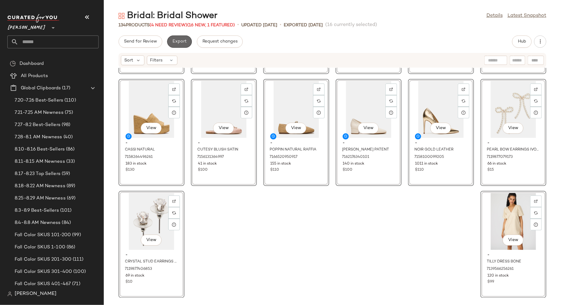
click at [182, 44] on span "Export" at bounding box center [179, 41] width 14 height 5
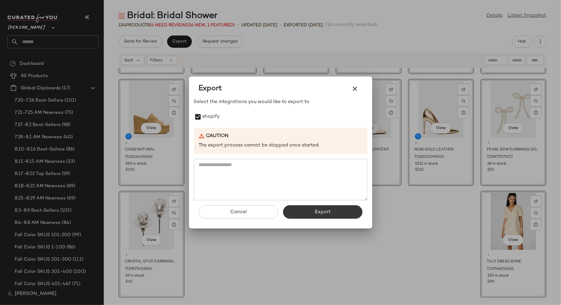
click at [331, 212] on button "Export" at bounding box center [322, 211] width 79 height 13
